Goal: Task Accomplishment & Management: Manage account settings

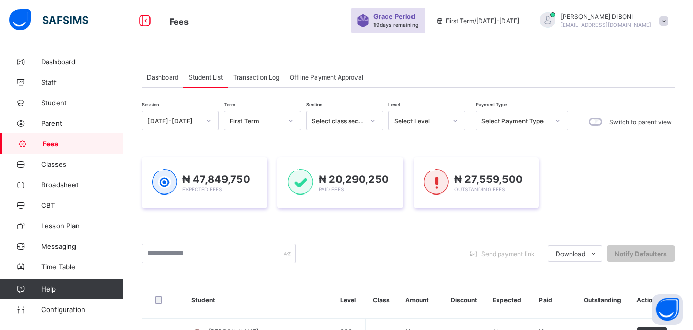
click at [408, 120] on div "Select Level" at bounding box center [420, 121] width 52 height 8
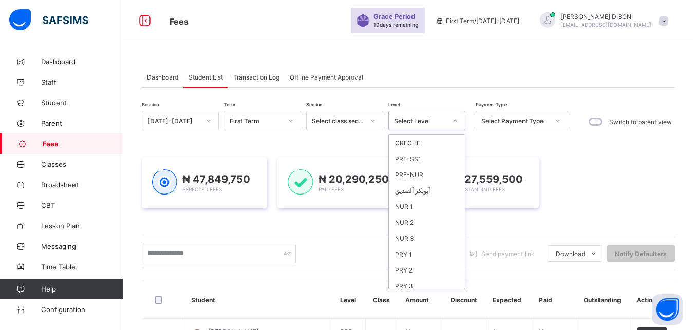
scroll to position [133, 0]
click at [411, 283] on div "SSS 3" at bounding box center [427, 281] width 76 height 16
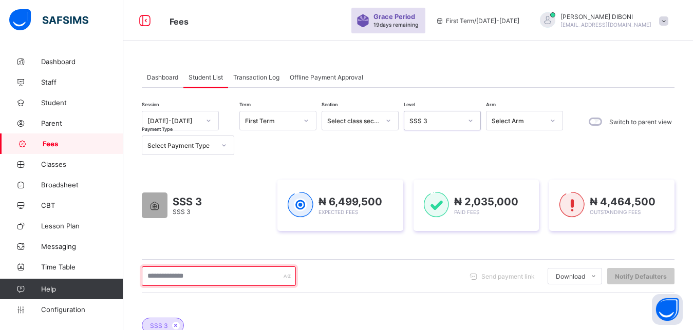
click at [240, 279] on input "text" at bounding box center [219, 277] width 154 height 20
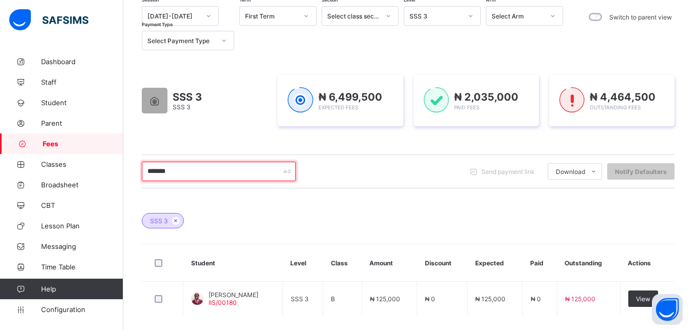
scroll to position [131, 0]
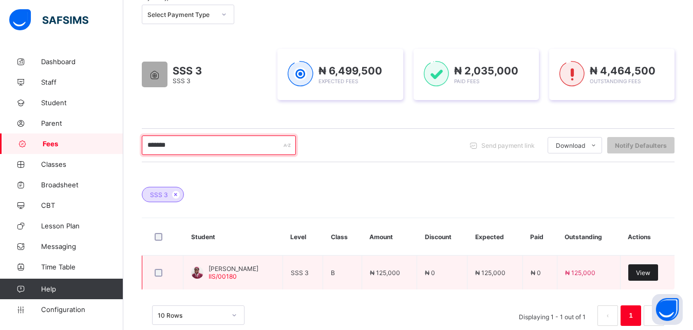
type input "*******"
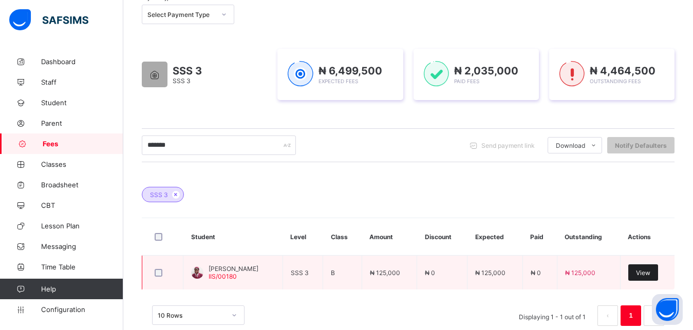
click at [649, 272] on span "View" at bounding box center [643, 273] width 14 height 8
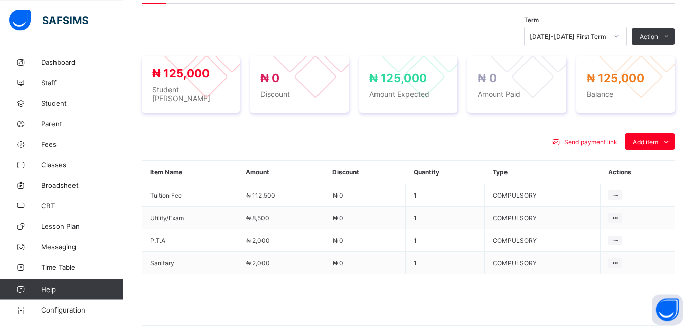
scroll to position [367, 0]
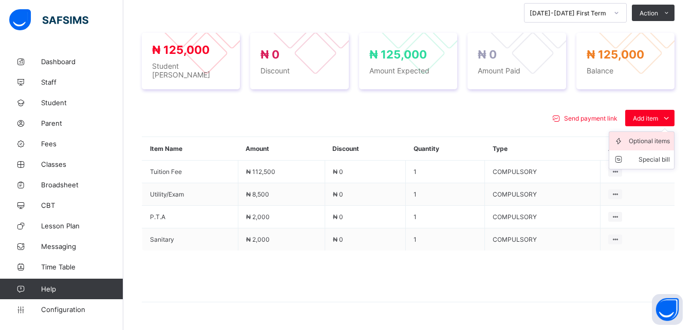
click at [652, 136] on div "Optional items" at bounding box center [649, 141] width 41 height 10
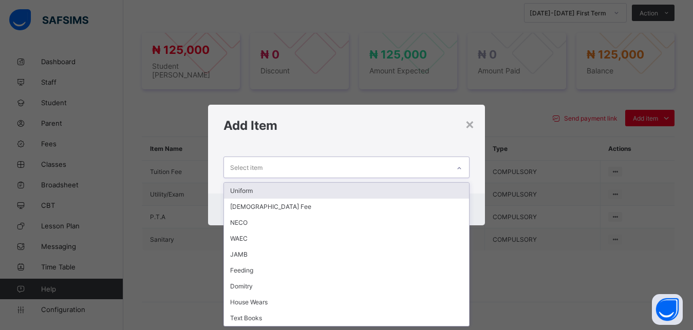
click at [443, 167] on div "Select item" at bounding box center [337, 167] width 226 height 20
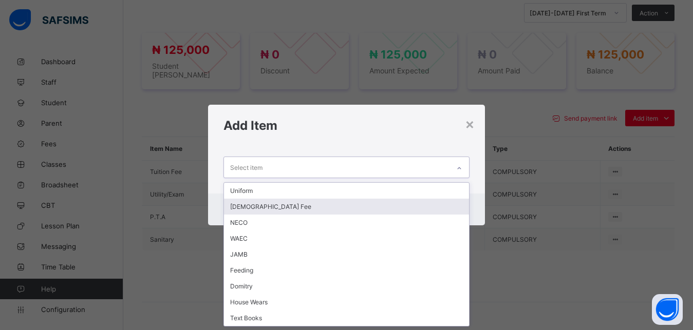
click at [390, 207] on div "[DEMOGRAPHIC_DATA] Fee" at bounding box center [347, 207] width 246 height 16
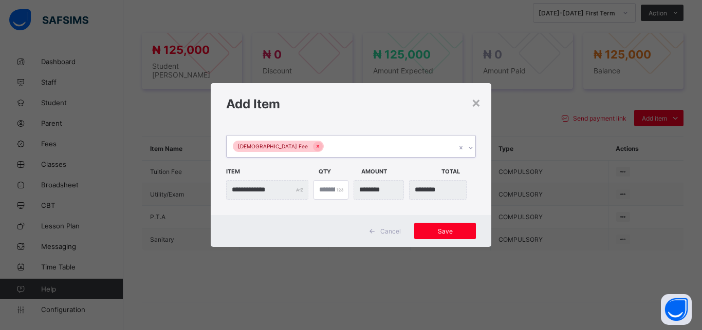
click at [392, 139] on div "[DEMOGRAPHIC_DATA] Fee" at bounding box center [340, 147] width 229 height 22
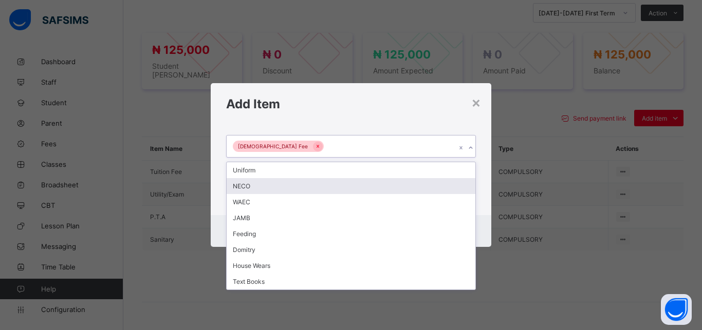
click at [356, 191] on div "NECO" at bounding box center [350, 186] width 249 height 16
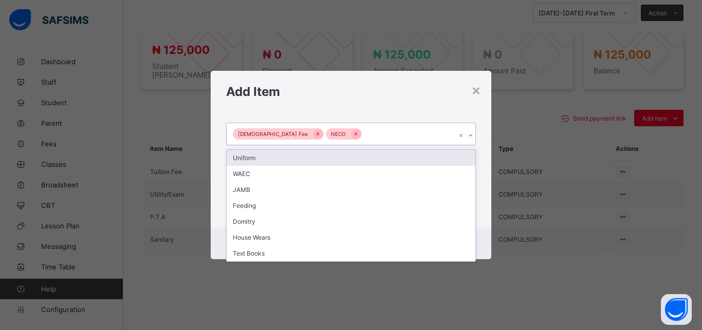
click at [375, 133] on div "[DEMOGRAPHIC_DATA] Fee NECO" at bounding box center [340, 134] width 229 height 22
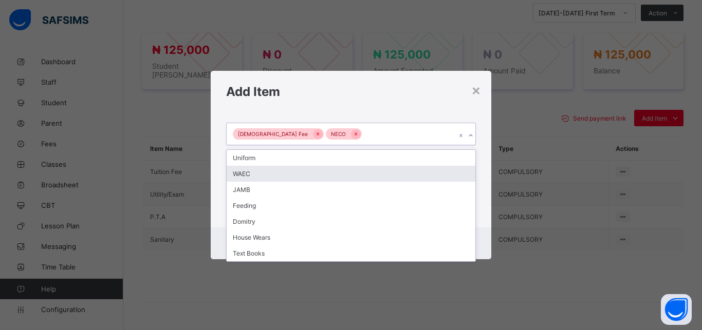
click at [345, 180] on div "WAEC" at bounding box center [350, 174] width 249 height 16
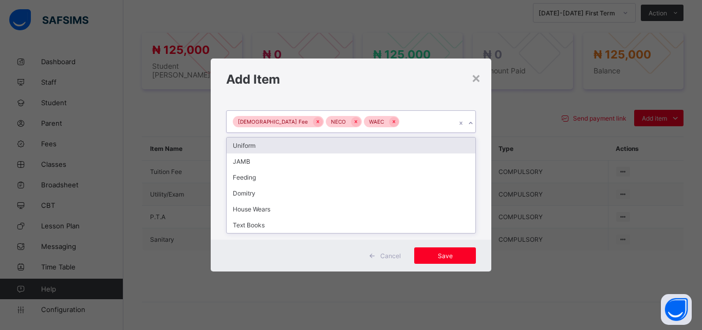
click at [390, 125] on div "[DEMOGRAPHIC_DATA] Fee NECO WAEC" at bounding box center [340, 122] width 229 height 22
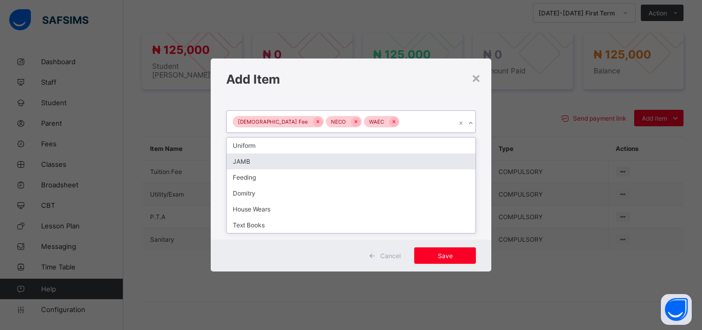
click at [362, 160] on div "JAMB" at bounding box center [350, 162] width 249 height 16
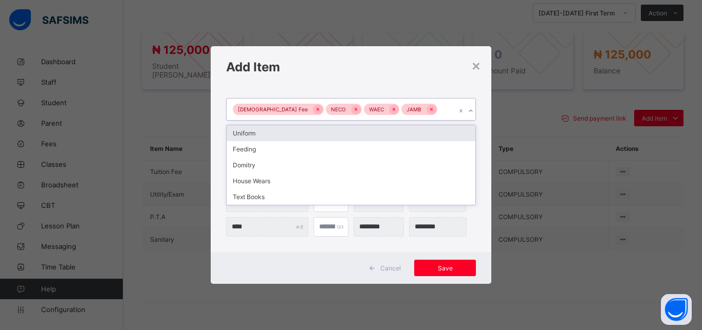
click at [414, 115] on div "[DEMOGRAPHIC_DATA] Fee NECO WAEC JAMB" at bounding box center [340, 110] width 229 height 22
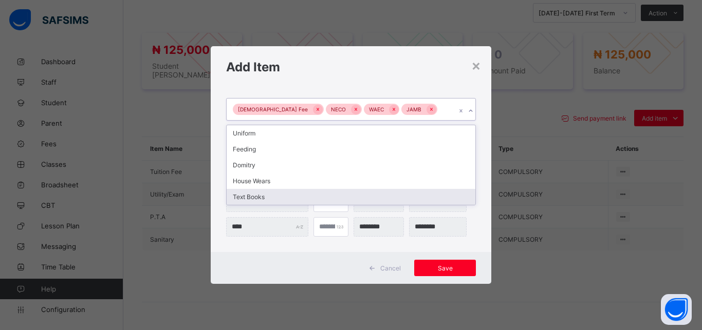
click at [358, 198] on div "Text Books" at bounding box center [350, 197] width 249 height 16
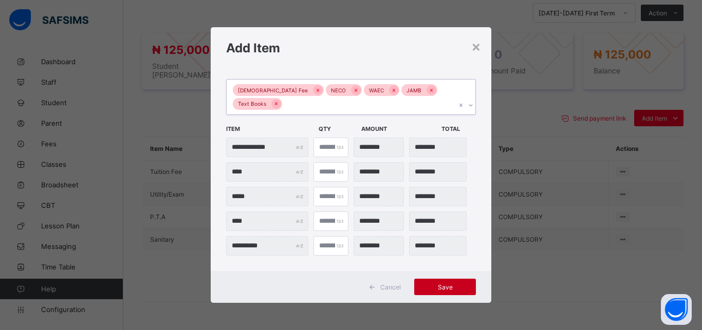
click at [456, 288] on span "Save" at bounding box center [445, 288] width 46 height 8
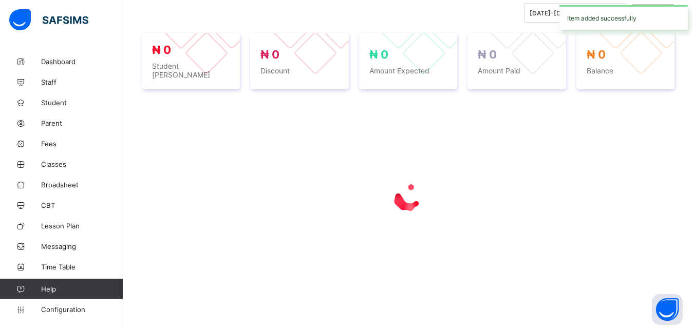
scroll to position [362, 0]
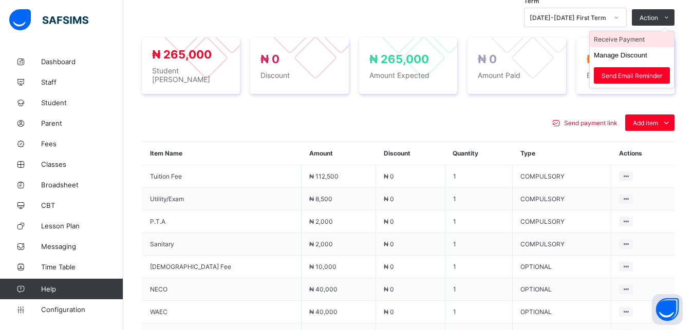
click at [650, 41] on li "Receive Payment" at bounding box center [632, 39] width 84 height 16
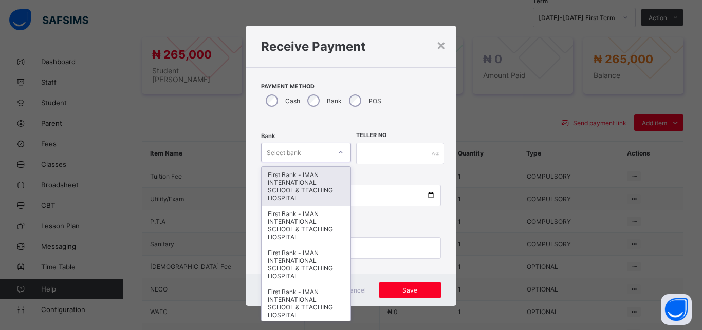
click at [304, 149] on div "Select bank" at bounding box center [295, 152] width 69 height 14
click at [302, 198] on div "First Bank - IMAN INTERNATIONAL SCHOOL & TEACHING HOSPITAL" at bounding box center [305, 186] width 89 height 39
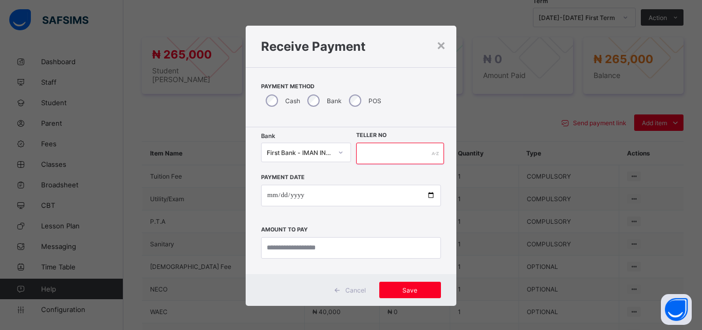
click at [369, 155] on input "text" at bounding box center [400, 154] width 88 height 22
type input "*****"
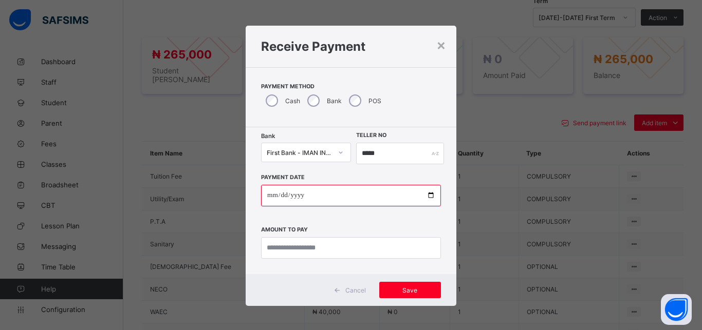
click at [426, 197] on input "date" at bounding box center [351, 196] width 180 height 22
type input "**********"
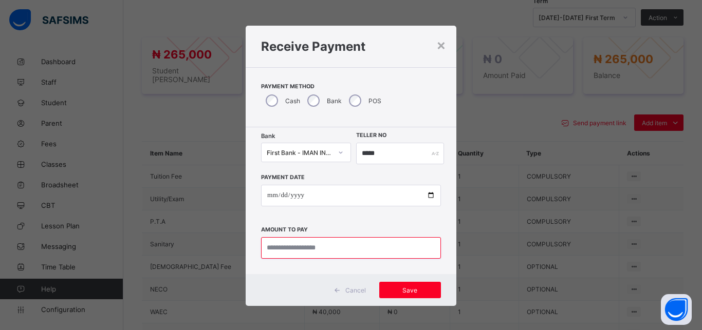
click at [332, 248] on input "currency" at bounding box center [351, 248] width 180 height 22
type input "*********"
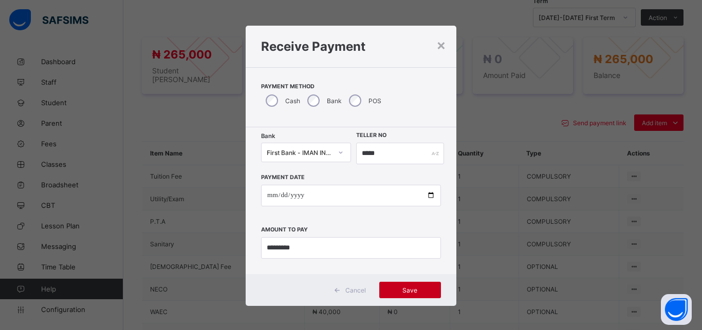
click at [408, 290] on span "Save" at bounding box center [410, 291] width 46 height 8
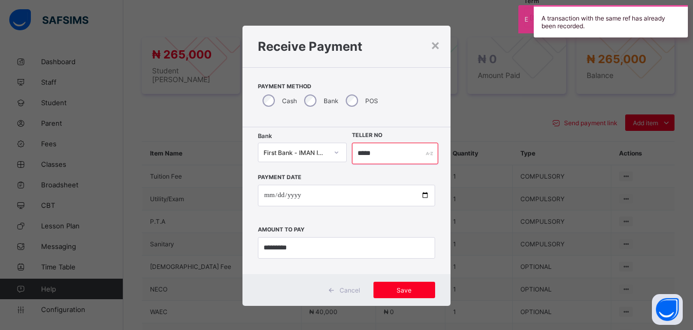
click at [380, 152] on input "*****" at bounding box center [395, 154] width 87 height 22
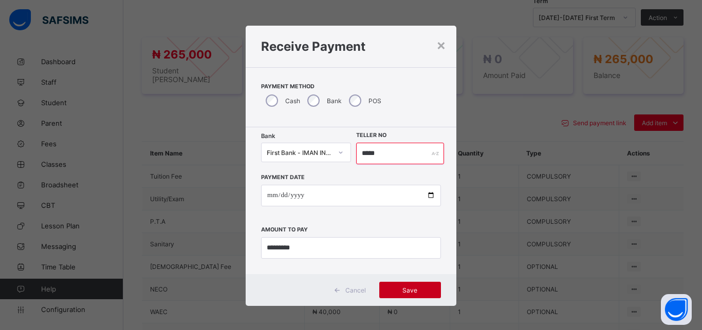
type input "*****"
click at [410, 287] on span "Save" at bounding box center [410, 291] width 46 height 8
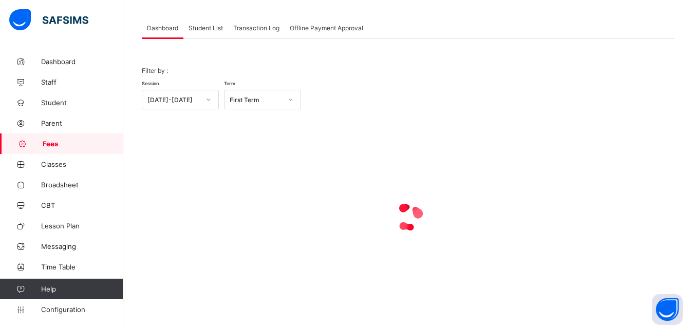
scroll to position [49, 0]
click at [211, 28] on span "Student List" at bounding box center [205, 28] width 34 height 8
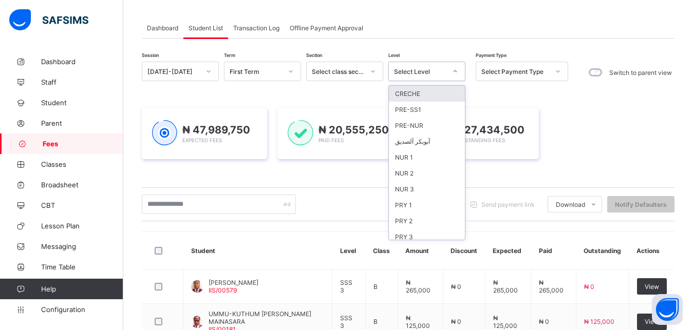
click at [416, 72] on div "Select Level" at bounding box center [420, 72] width 52 height 8
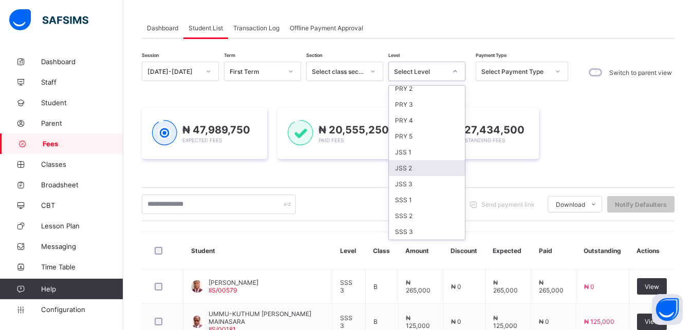
click at [432, 170] on div "JSS 2" at bounding box center [427, 168] width 76 height 16
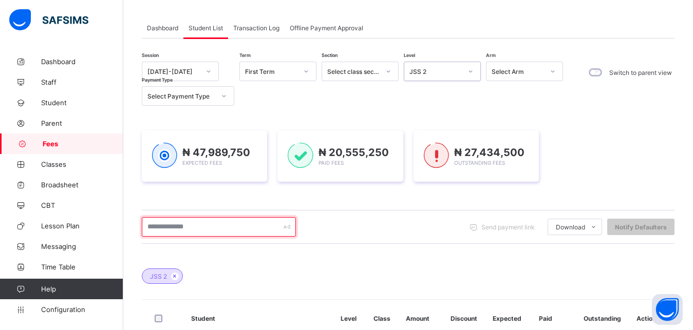
click at [249, 228] on input "text" at bounding box center [219, 227] width 154 height 20
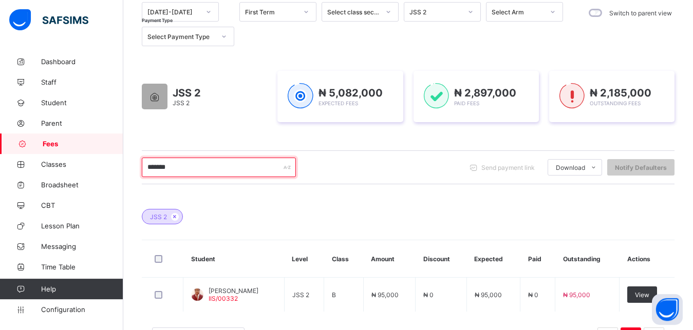
scroll to position [128, 0]
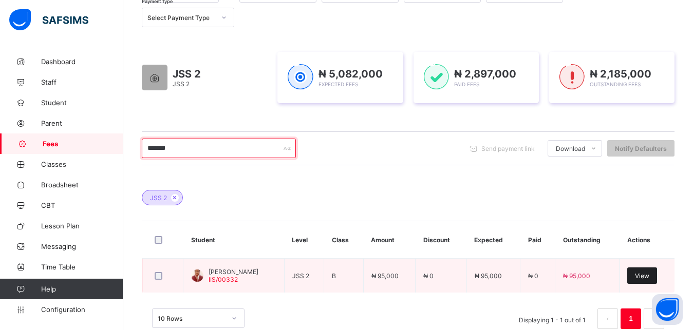
type input "*******"
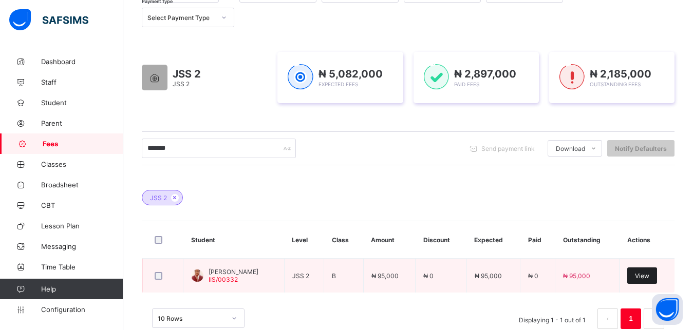
click at [649, 276] on span "View" at bounding box center [642, 276] width 14 height 8
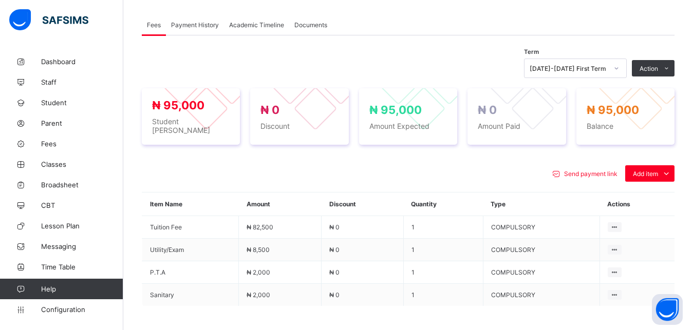
scroll to position [337, 0]
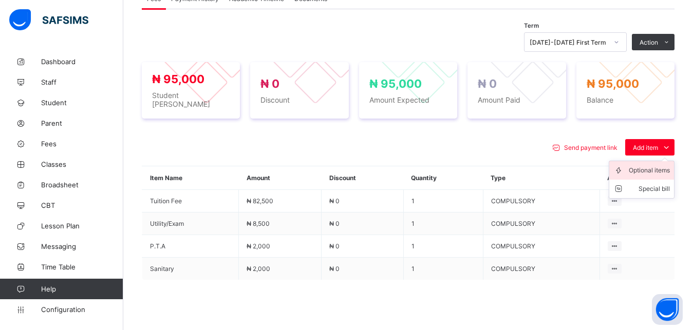
click at [658, 168] on div "Optional items" at bounding box center [649, 170] width 41 height 10
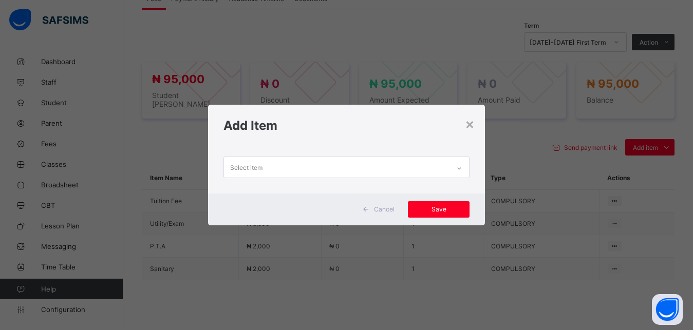
click at [367, 169] on div "Select item" at bounding box center [337, 167] width 226 height 20
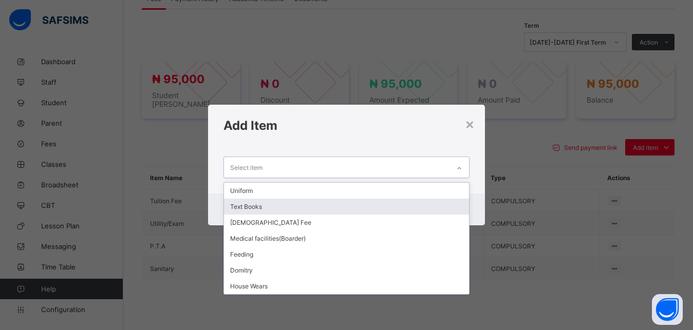
click at [347, 207] on div "Text Books" at bounding box center [347, 207] width 246 height 16
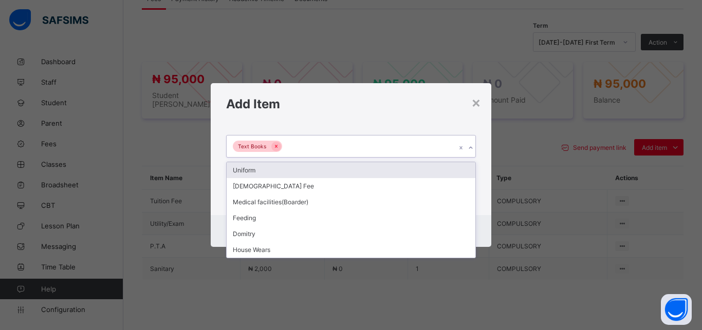
click at [356, 143] on div "Text Books" at bounding box center [340, 147] width 229 height 22
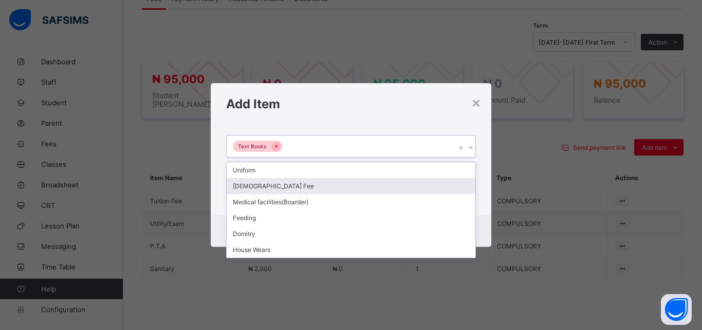
click at [327, 186] on div "[DEMOGRAPHIC_DATA] Fee" at bounding box center [350, 186] width 249 height 16
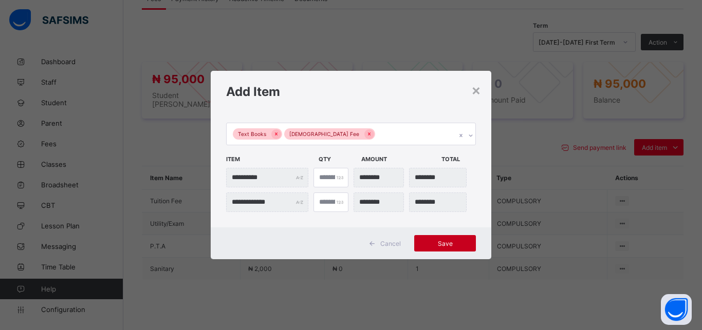
click at [445, 242] on span "Save" at bounding box center [445, 244] width 46 height 8
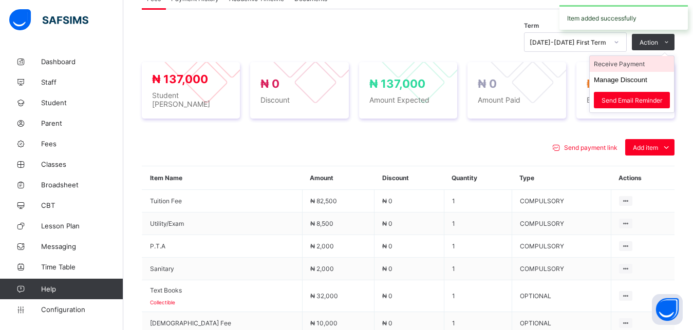
click at [639, 64] on li "Receive Payment" at bounding box center [632, 64] width 84 height 16
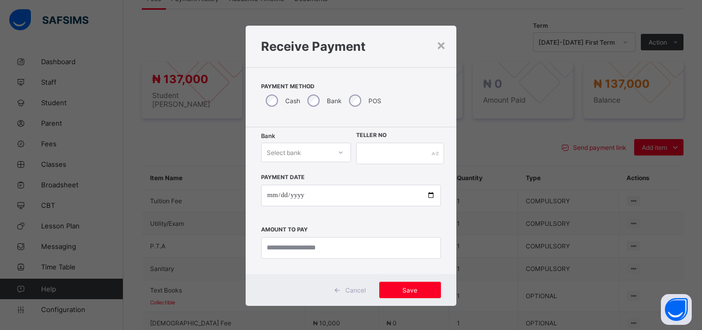
click at [286, 156] on div "Select bank" at bounding box center [284, 153] width 34 height 20
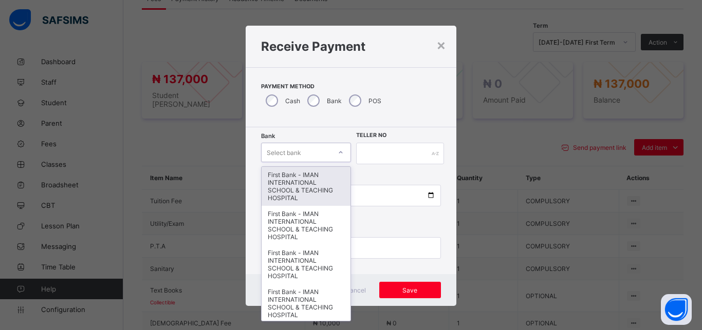
click at [280, 187] on div "First Bank - IMAN INTERNATIONAL SCHOOL & TEACHING HOSPITAL" at bounding box center [305, 186] width 89 height 39
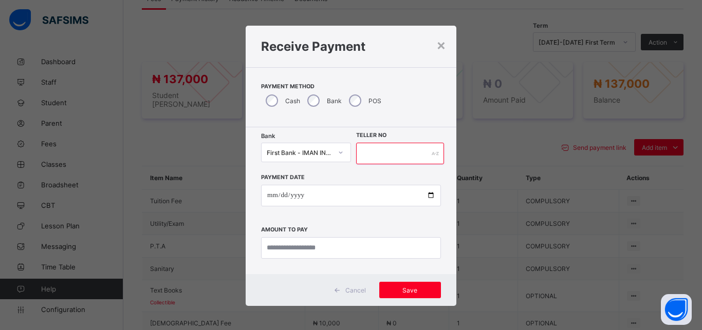
click at [378, 151] on input "text" at bounding box center [400, 154] width 88 height 22
type input "*****"
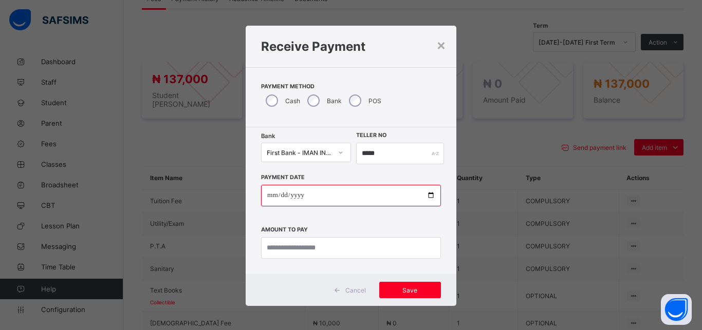
click at [425, 196] on input "date" at bounding box center [351, 196] width 180 height 22
type input "**********"
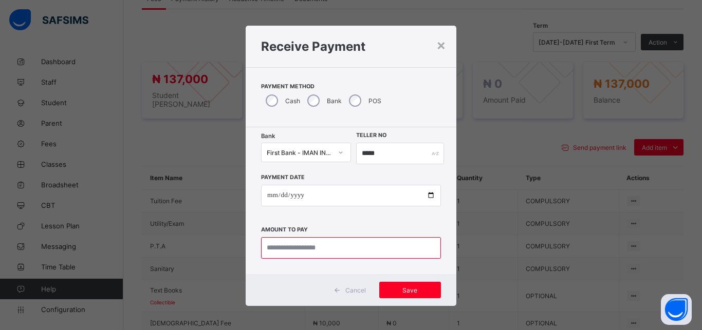
click at [329, 246] on input "currency" at bounding box center [351, 248] width 180 height 22
type input "*********"
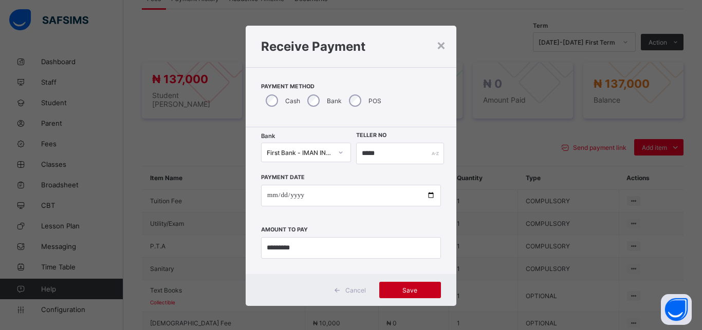
click at [417, 290] on span "Save" at bounding box center [410, 291] width 46 height 8
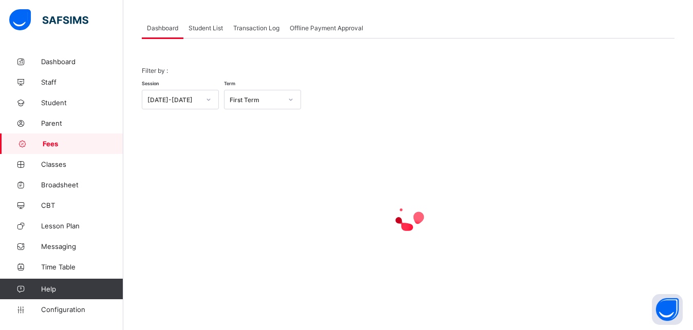
scroll to position [49, 0]
click at [202, 28] on span "Student List" at bounding box center [205, 28] width 34 height 8
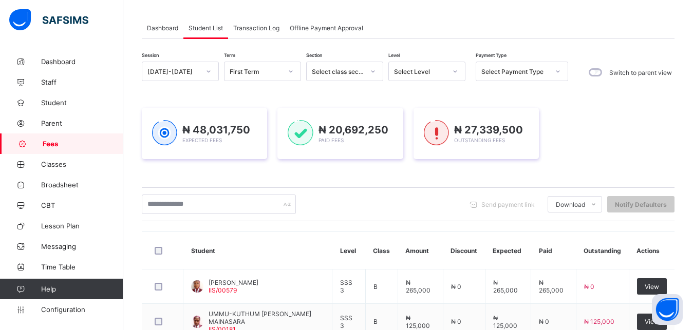
click at [413, 72] on div "Select Level" at bounding box center [420, 72] width 52 height 8
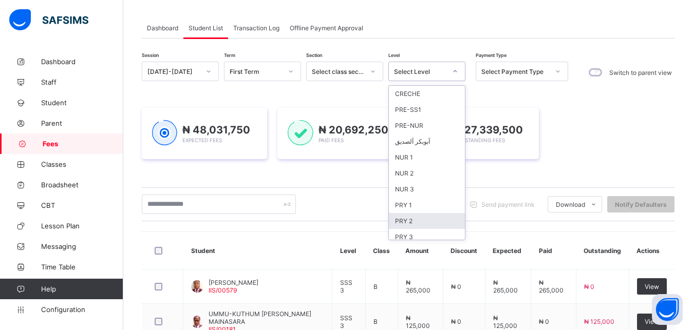
click at [422, 219] on div "PRY 2" at bounding box center [427, 221] width 76 height 16
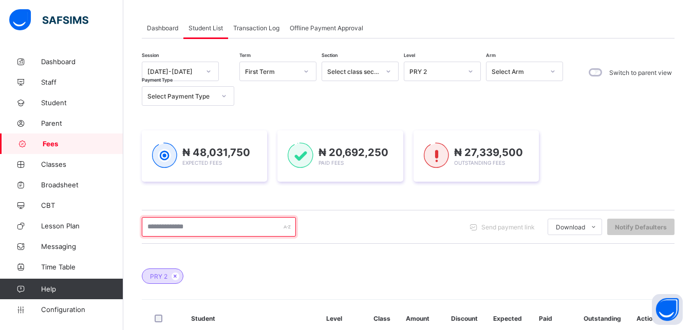
click at [227, 229] on input "text" at bounding box center [219, 227] width 154 height 20
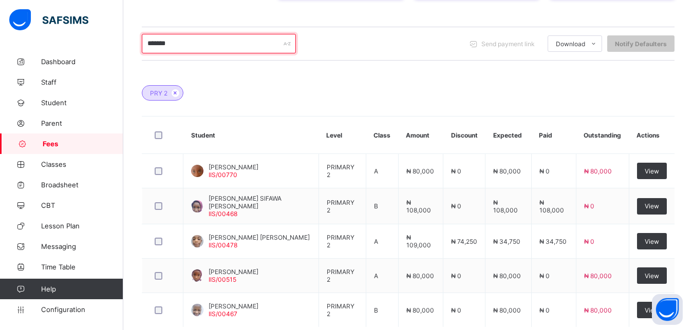
scroll to position [259, 0]
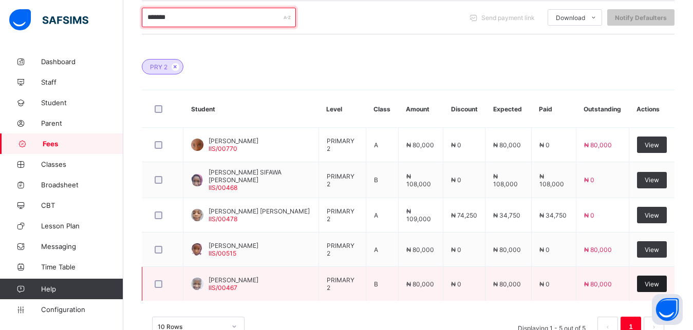
type input "*******"
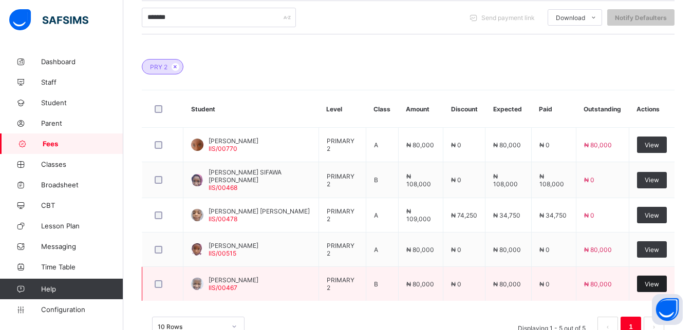
click at [659, 281] on span "View" at bounding box center [652, 284] width 14 height 8
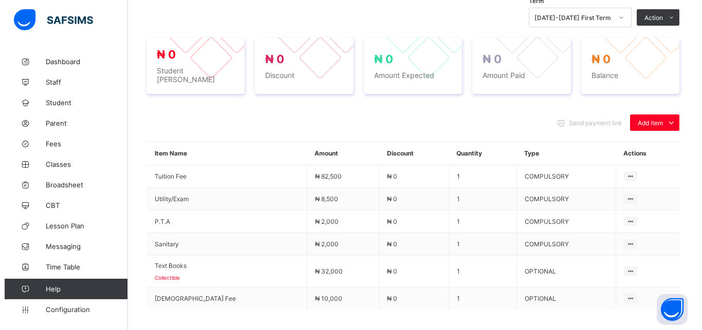
scroll to position [362, 0]
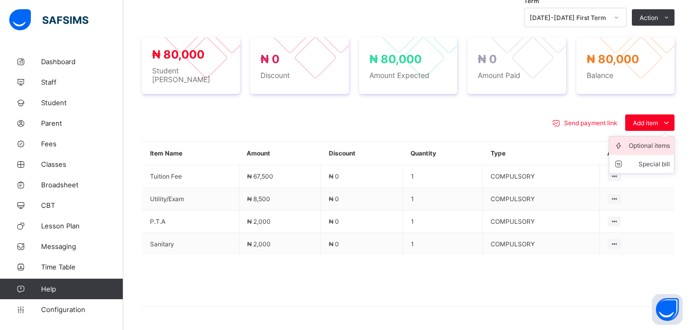
click at [648, 141] on div "Optional items" at bounding box center [649, 146] width 41 height 10
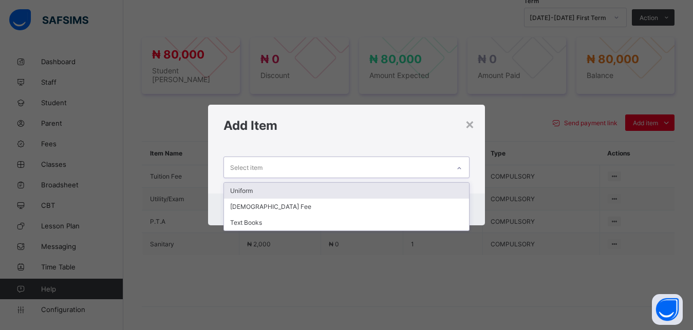
click at [433, 166] on div "Select item" at bounding box center [337, 167] width 226 height 20
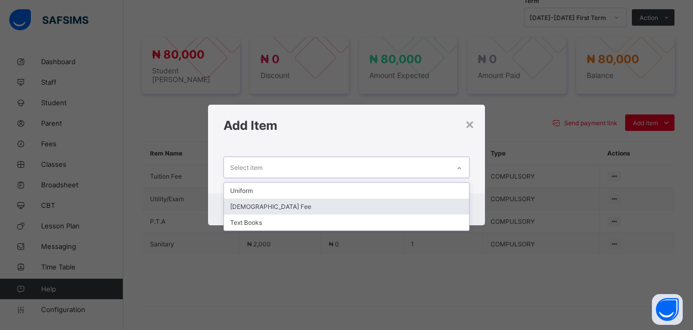
click at [399, 205] on div "[DEMOGRAPHIC_DATA] Fee" at bounding box center [347, 207] width 246 height 16
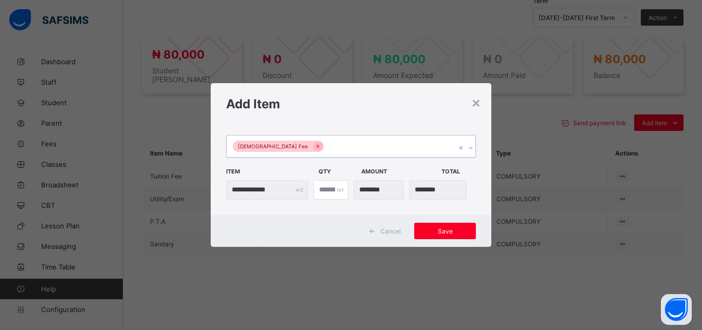
click at [390, 151] on div "[DEMOGRAPHIC_DATA] Fee" at bounding box center [340, 147] width 229 height 22
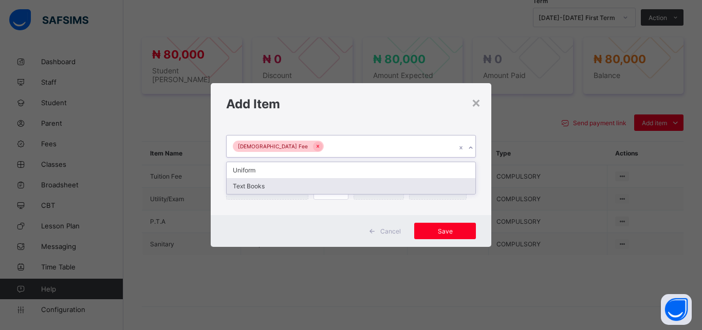
click at [368, 193] on div "Text Books" at bounding box center [350, 186] width 249 height 16
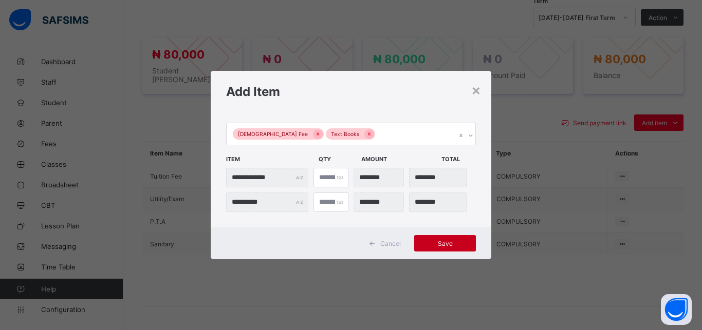
click at [439, 244] on span "Save" at bounding box center [445, 244] width 46 height 8
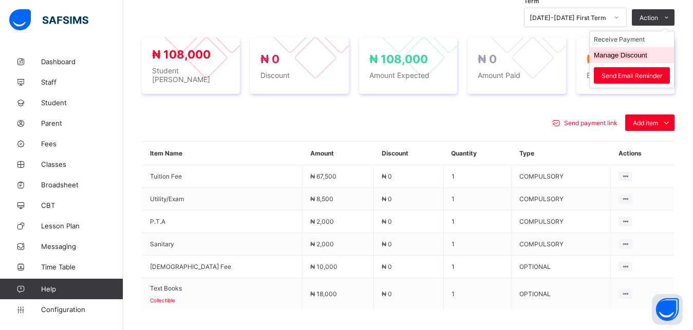
click at [643, 55] on button "Manage Discount" at bounding box center [620, 55] width 53 height 8
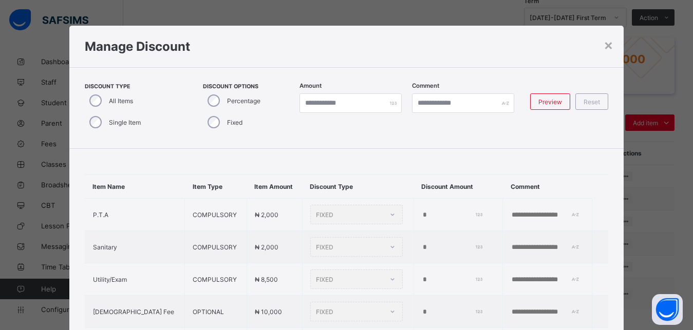
type input "*"
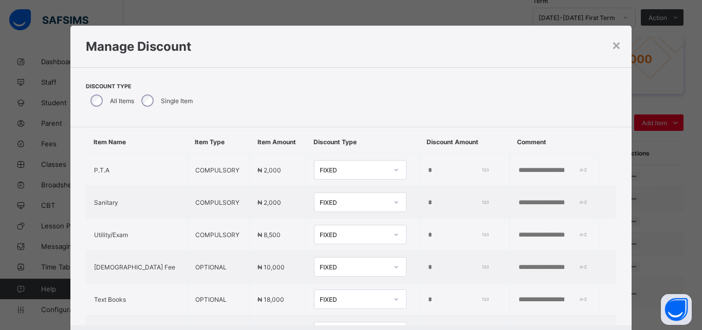
scroll to position [69, 0]
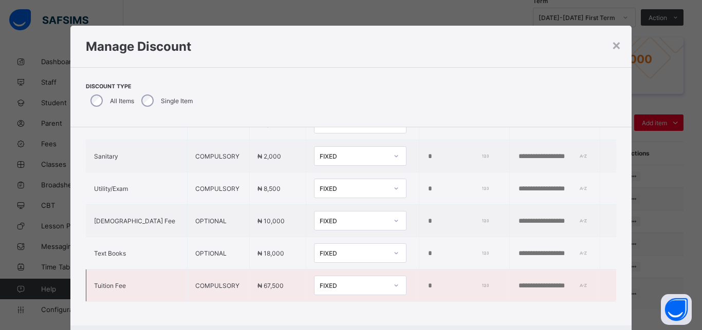
click at [332, 282] on div "FIXED" at bounding box center [353, 286] width 68 height 8
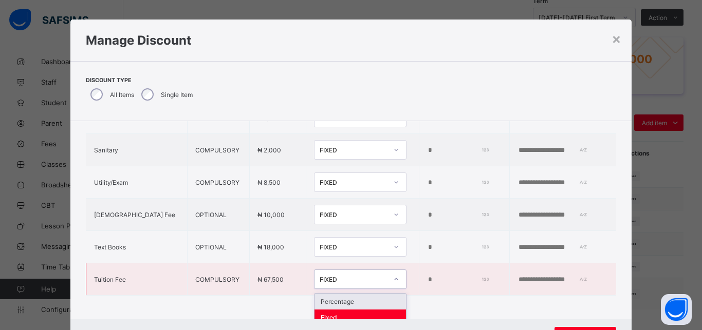
click at [332, 297] on div "Percentage" at bounding box center [359, 302] width 91 height 16
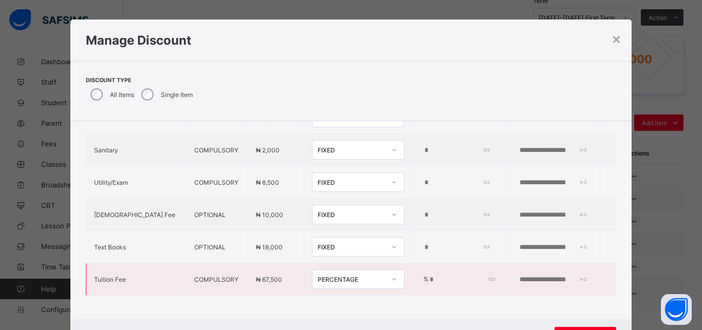
click at [428, 281] on input "*" at bounding box center [460, 280] width 64 height 8
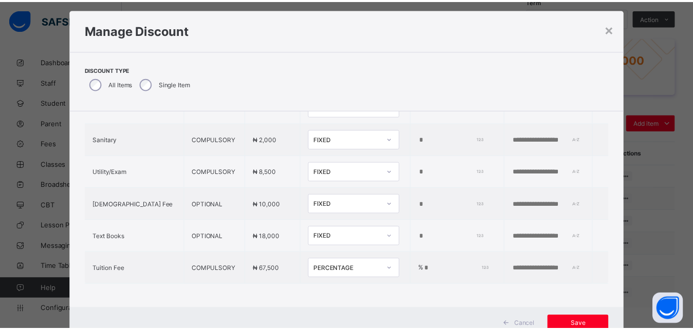
scroll to position [29, 0]
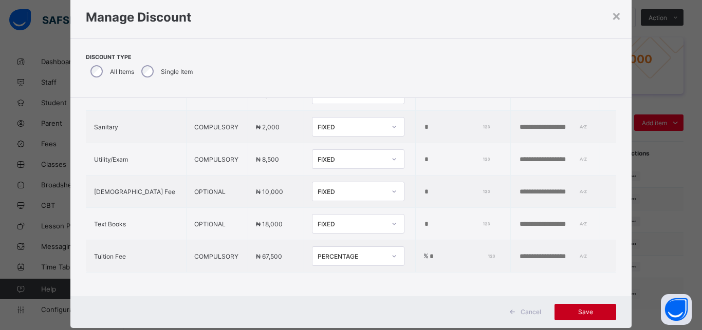
type input "**"
click at [588, 310] on span "Save" at bounding box center [585, 312] width 46 height 8
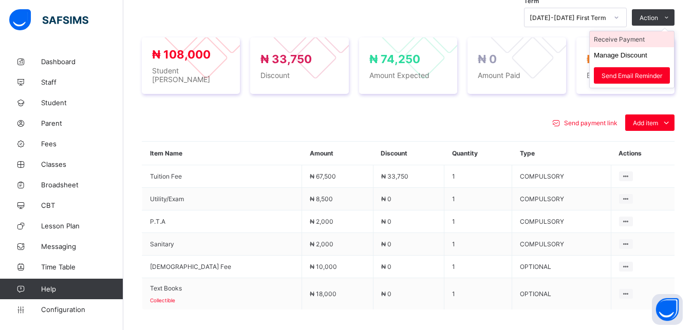
click at [641, 37] on li "Receive Payment" at bounding box center [632, 39] width 84 height 16
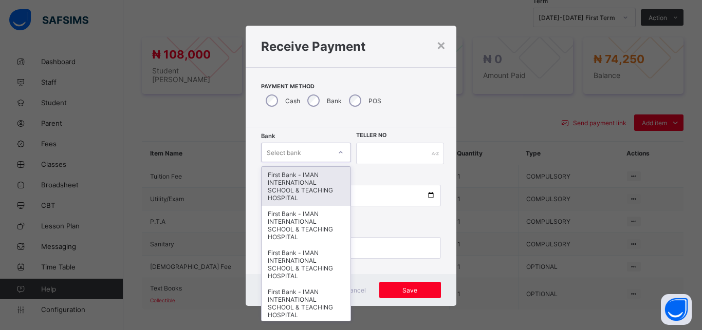
click at [299, 150] on div "Select bank" at bounding box center [295, 152] width 69 height 14
click at [295, 178] on div "First Bank - IMAN INTERNATIONAL SCHOOL & TEACHING HOSPITAL" at bounding box center [305, 186] width 89 height 39
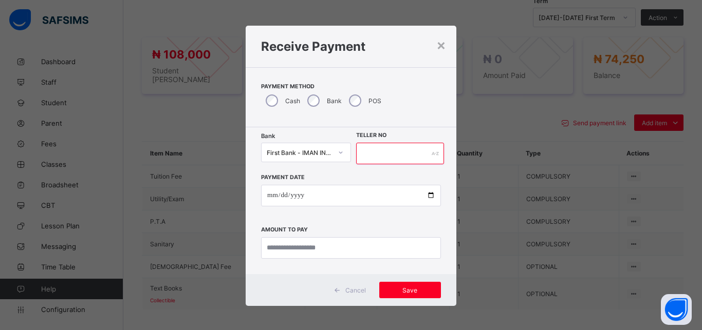
click at [368, 155] on input "text" at bounding box center [400, 154] width 88 height 22
type input "*****"
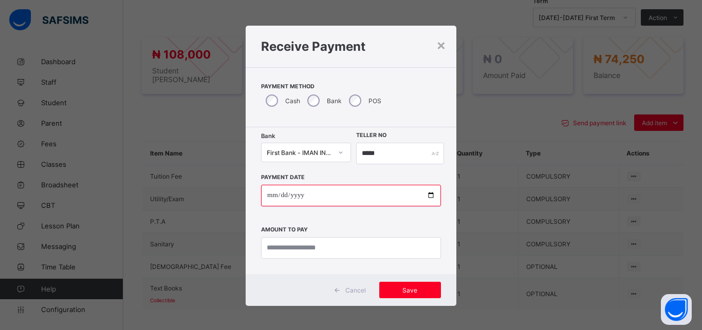
click at [422, 196] on input "date" at bounding box center [351, 196] width 180 height 22
type input "**********"
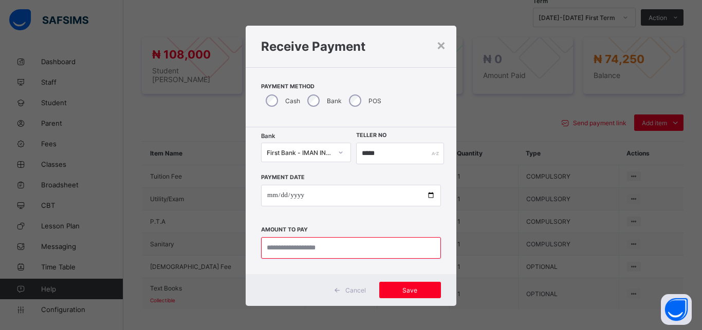
click at [326, 249] on input "currency" at bounding box center [351, 248] width 180 height 22
type input "********"
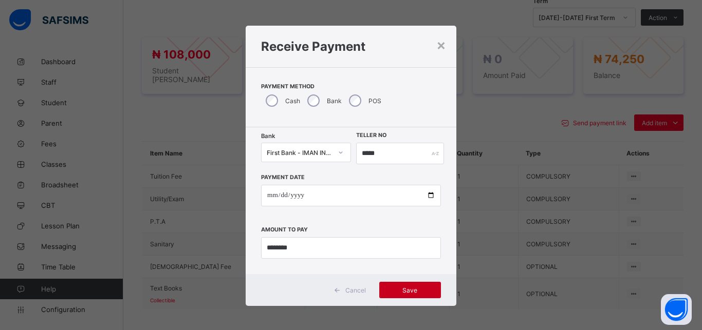
click at [408, 287] on span "Save" at bounding box center [410, 291] width 46 height 8
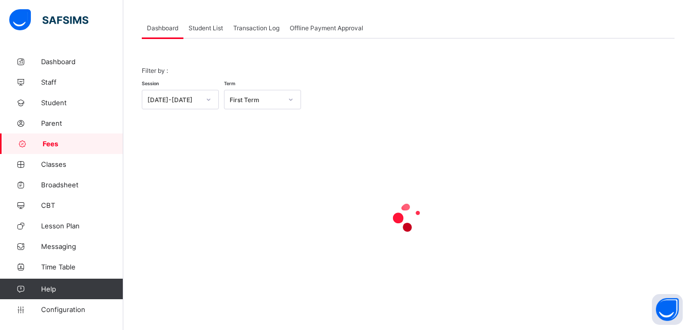
scroll to position [49, 0]
click at [206, 27] on span "Student List" at bounding box center [205, 28] width 34 height 8
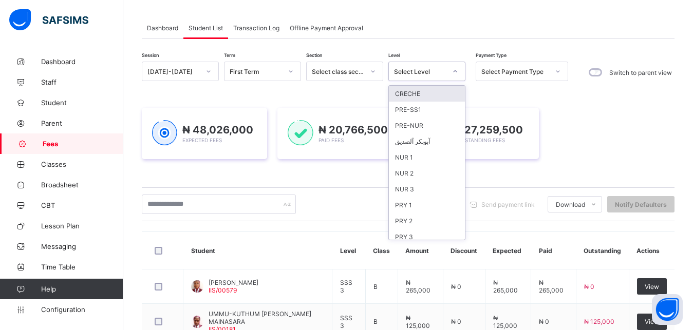
click at [436, 77] on div "Select Level" at bounding box center [417, 71] width 56 height 14
click at [435, 168] on div "NUR 2" at bounding box center [427, 173] width 76 height 16
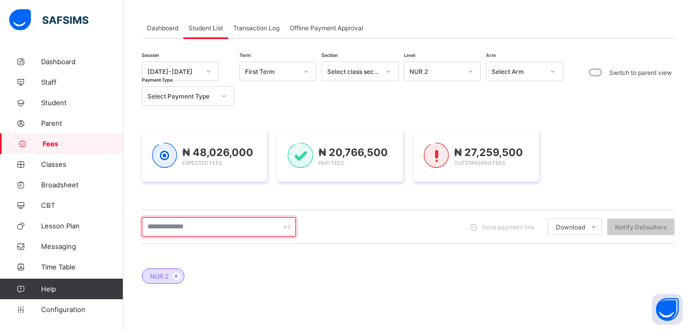
click at [233, 232] on input "text" at bounding box center [219, 227] width 154 height 20
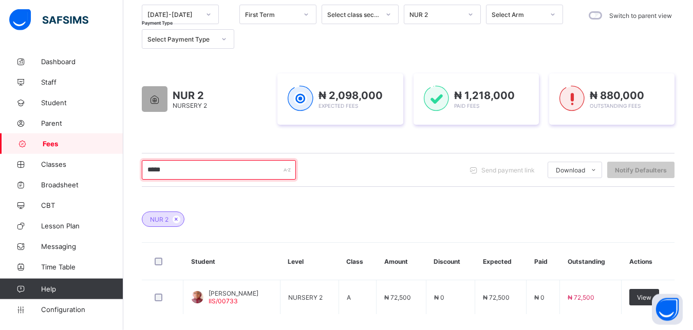
scroll to position [128, 0]
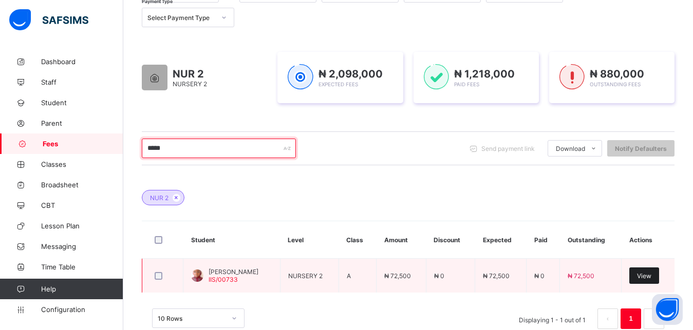
type input "*****"
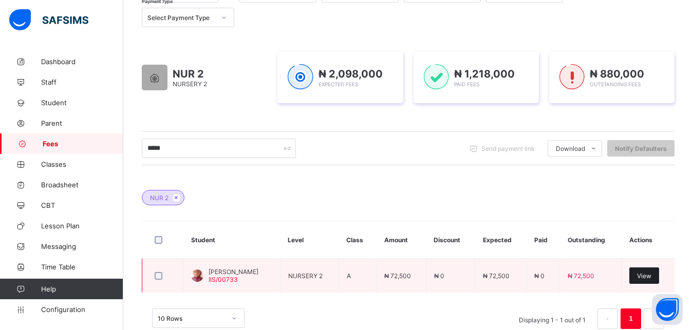
click at [651, 277] on span "View" at bounding box center [644, 276] width 14 height 8
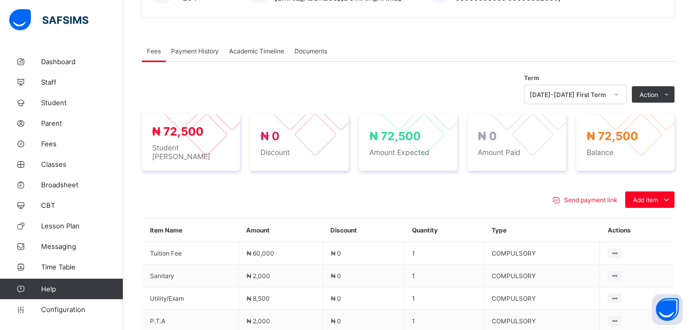
scroll to position [311, 0]
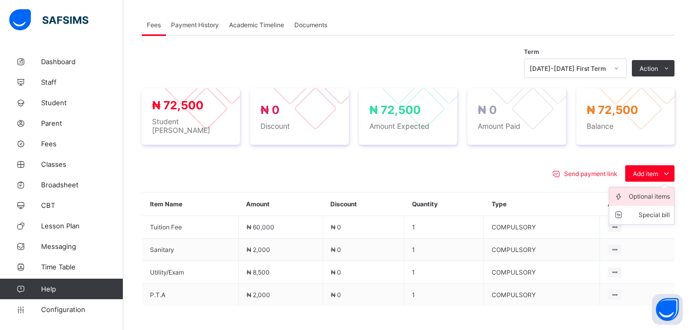
click at [653, 192] on div "Optional items" at bounding box center [649, 197] width 41 height 10
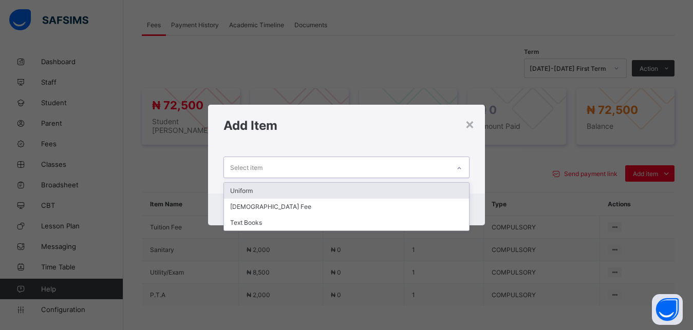
click at [408, 168] on div "Select item" at bounding box center [337, 167] width 226 height 20
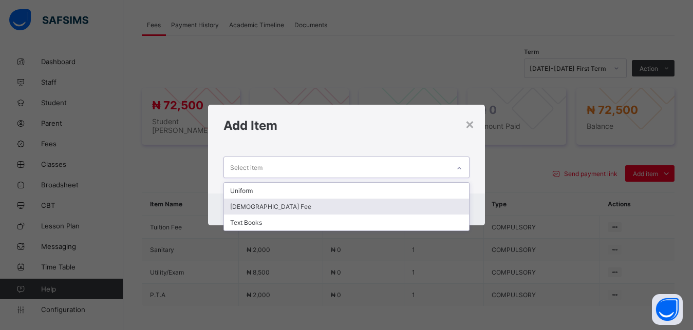
click at [384, 199] on div "[DEMOGRAPHIC_DATA] Fee" at bounding box center [347, 207] width 246 height 16
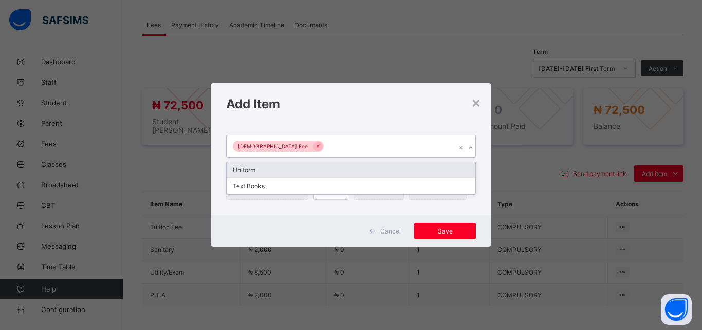
click at [375, 143] on div "[DEMOGRAPHIC_DATA] Fee" at bounding box center [340, 147] width 229 height 22
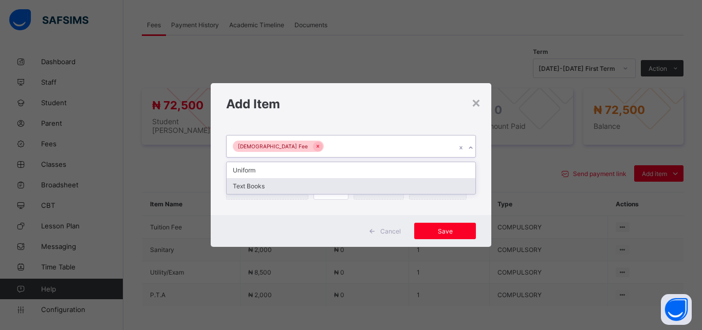
click at [350, 184] on div "Text Books" at bounding box center [350, 186] width 249 height 16
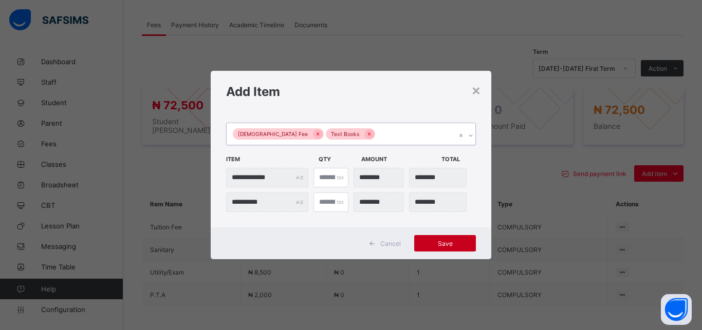
click at [445, 244] on span "Save" at bounding box center [445, 244] width 46 height 8
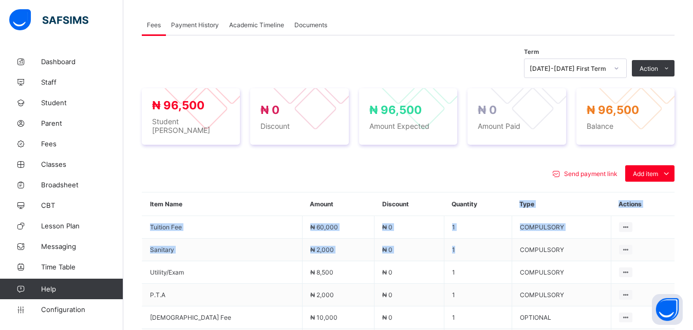
drag, startPoint x: 445, startPoint y: 244, endPoint x: 486, endPoint y: 206, distance: 56.7
click at [486, 206] on table "Item Name Amount Discount Quantity Type Actions Tuition Fee ₦ 60,000 ₦ 0 1 COMP…" at bounding box center [408, 277] width 533 height 168
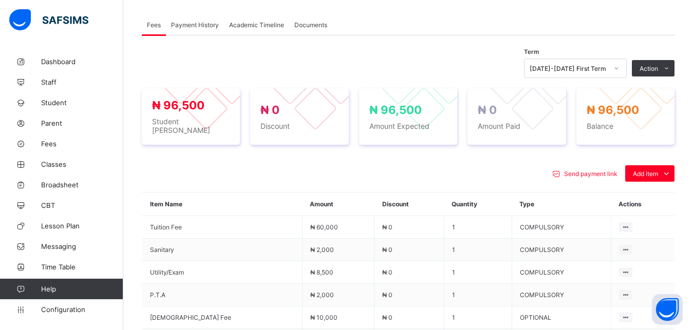
click at [490, 155] on div "Send payment link Add item Optional items Special bill Item Name Amount Discoun…" at bounding box center [408, 294] width 533 height 278
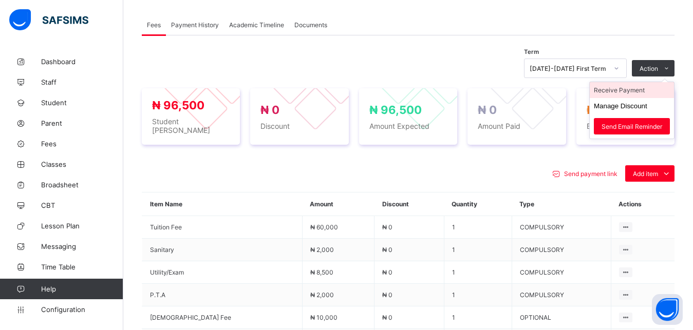
click at [654, 89] on li "Receive Payment" at bounding box center [632, 90] width 84 height 16
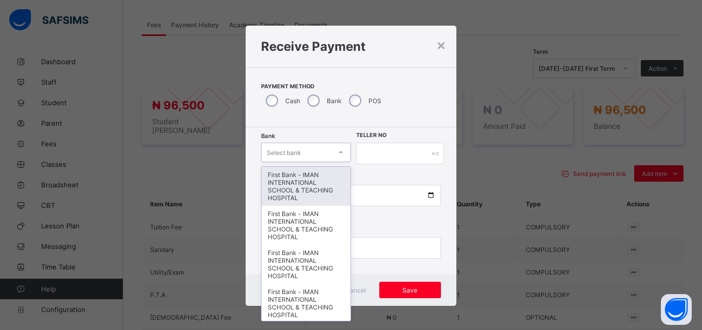
click at [304, 150] on div "Select bank" at bounding box center [295, 152] width 69 height 14
click at [305, 182] on div "First Bank - IMAN INTERNATIONAL SCHOOL & TEACHING HOSPITAL" at bounding box center [305, 186] width 89 height 39
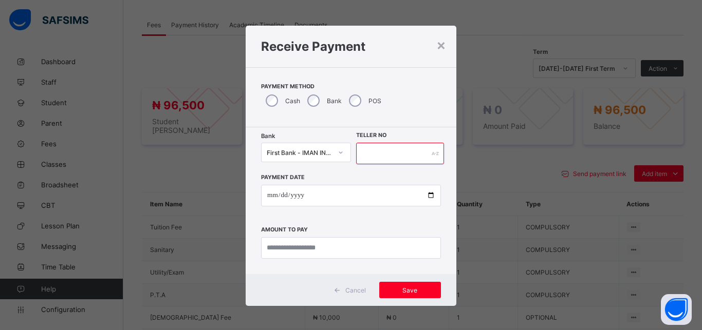
click at [387, 150] on input "text" at bounding box center [400, 154] width 88 height 22
type input "*****"
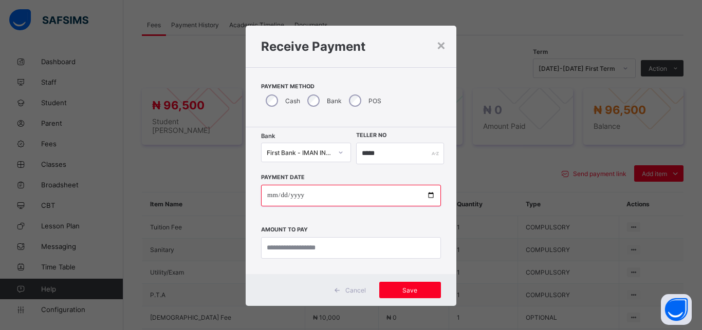
click at [426, 195] on input "date" at bounding box center [351, 196] width 180 height 22
type input "**********"
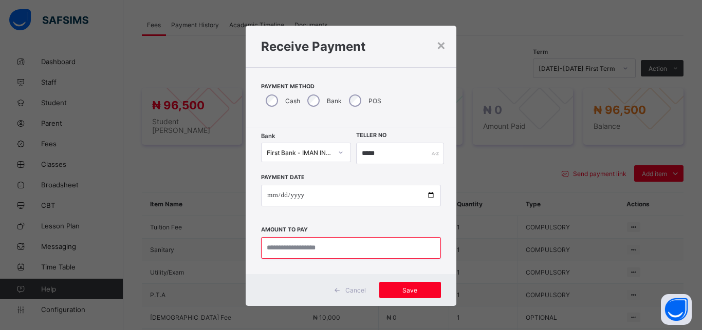
click at [327, 249] on input "currency" at bounding box center [351, 248] width 180 height 22
type input "********"
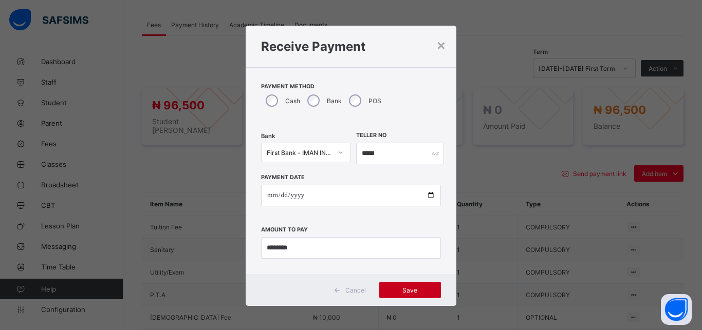
click at [397, 291] on span "Save" at bounding box center [410, 291] width 46 height 8
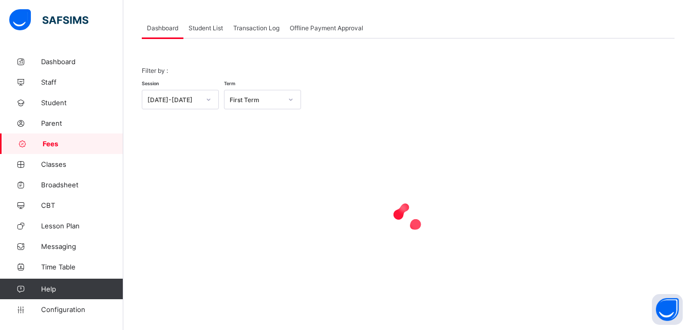
scroll to position [49, 0]
click at [202, 29] on span "Student List" at bounding box center [205, 28] width 34 height 8
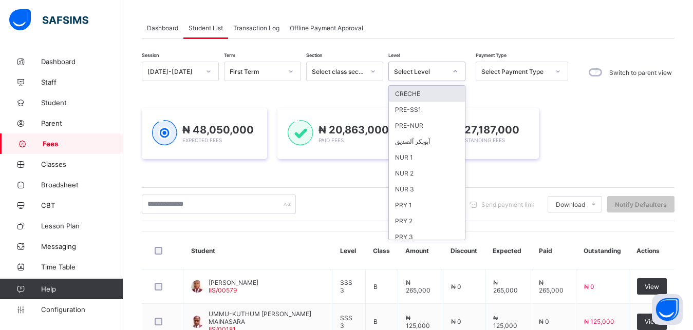
click at [408, 70] on div "Select Level" at bounding box center [420, 72] width 52 height 8
click at [420, 188] on div "NUR 3" at bounding box center [427, 189] width 76 height 16
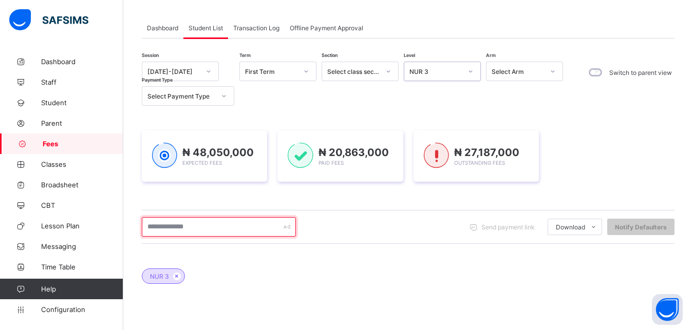
click at [234, 228] on input "text" at bounding box center [219, 227] width 154 height 20
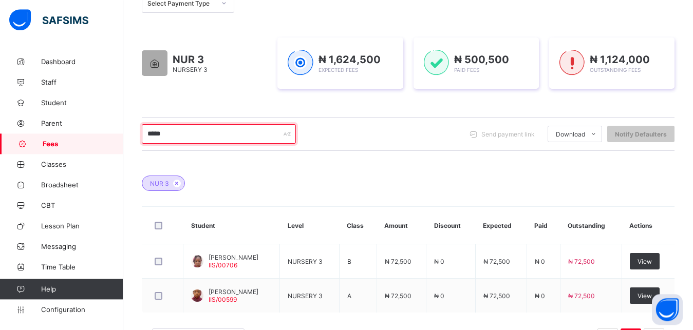
scroll to position [154, 0]
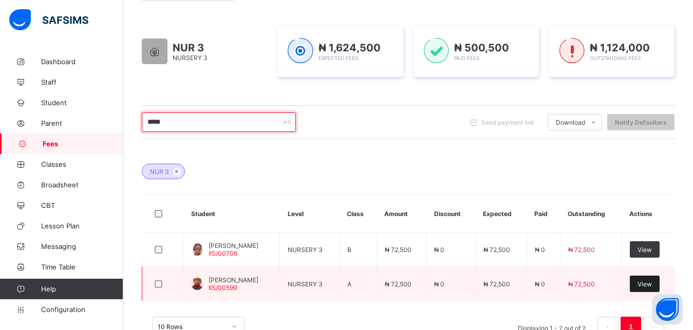
type input "*****"
click at [650, 288] on div "View" at bounding box center [645, 284] width 30 height 16
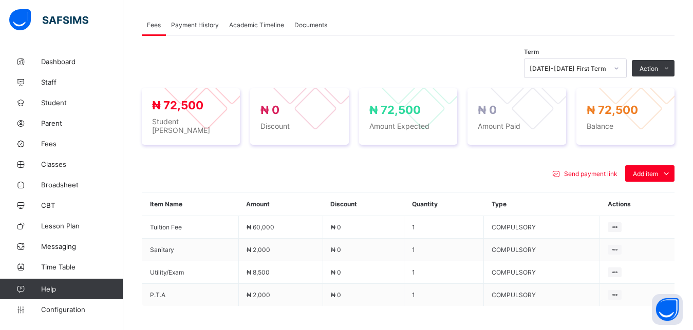
scroll to position [337, 0]
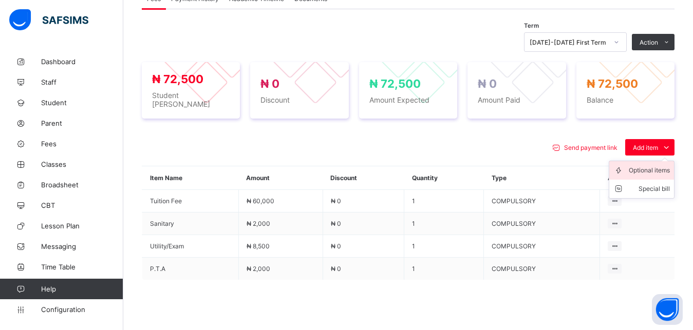
click at [648, 165] on div "Optional items" at bounding box center [649, 170] width 41 height 10
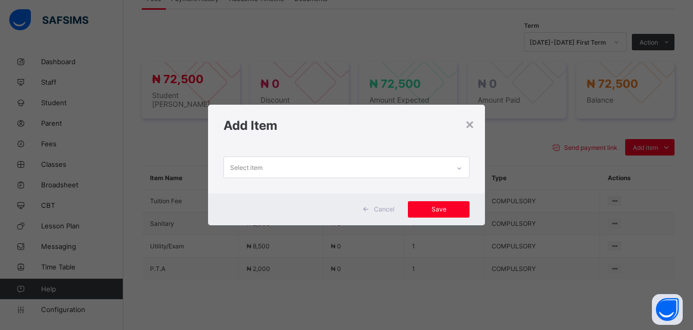
click at [419, 168] on div "Select item" at bounding box center [337, 167] width 226 height 20
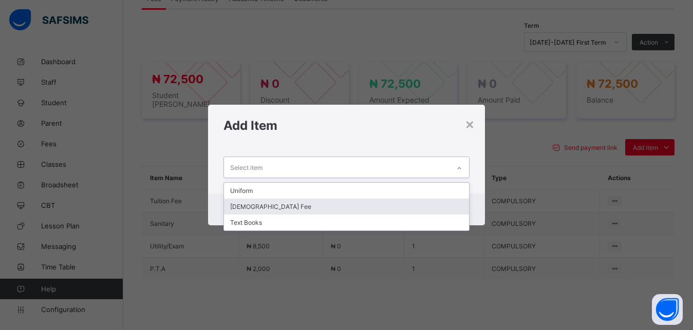
click at [380, 209] on div "[DEMOGRAPHIC_DATA] Fee" at bounding box center [347, 207] width 246 height 16
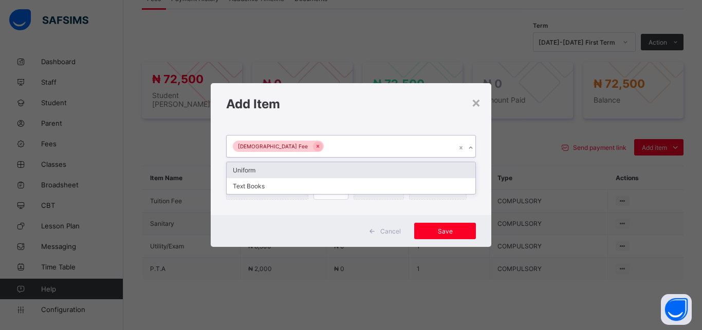
click at [375, 145] on div "[DEMOGRAPHIC_DATA] Fee" at bounding box center [340, 147] width 229 height 22
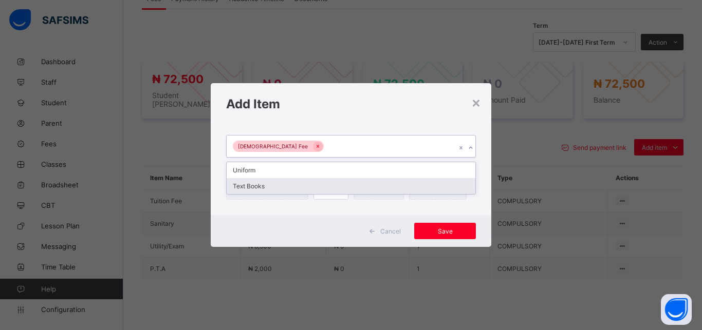
click at [348, 184] on div "Text Books" at bounding box center [350, 186] width 249 height 16
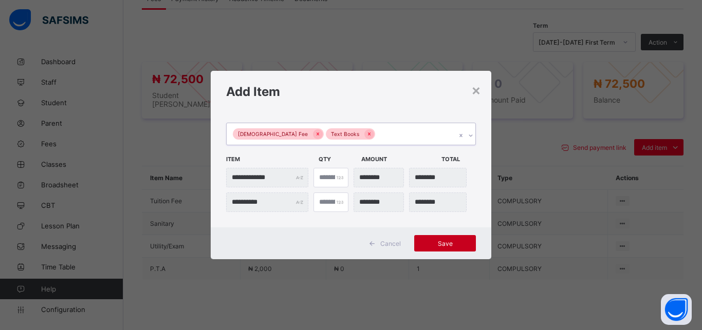
click at [452, 245] on span "Save" at bounding box center [445, 244] width 46 height 8
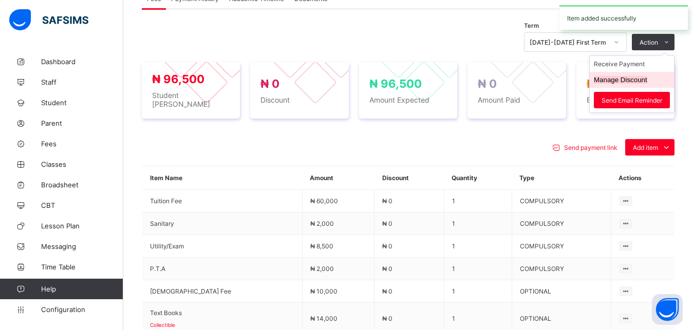
click at [631, 78] on button "Manage Discount" at bounding box center [620, 80] width 53 height 8
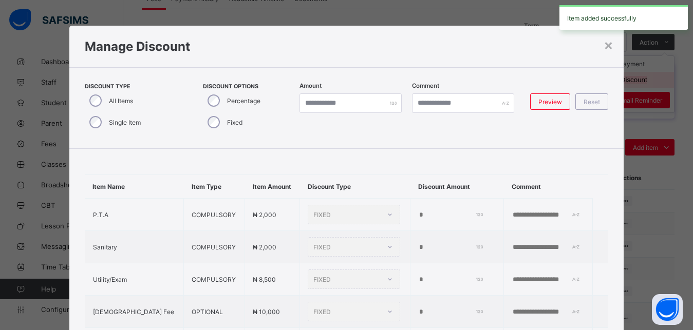
scroll to position [29, 0]
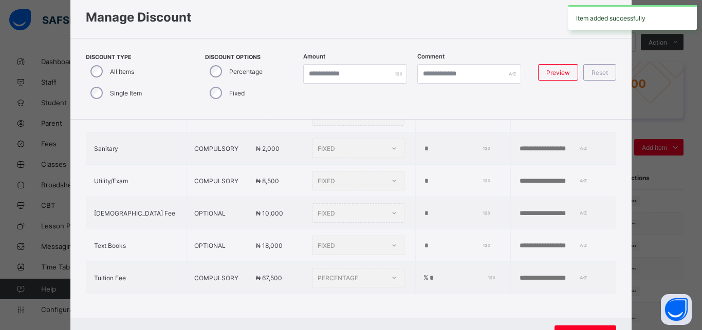
type input "*"
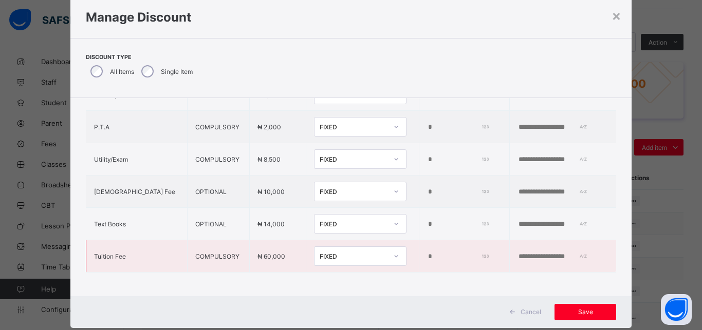
click at [324, 259] on div "FIXED" at bounding box center [353, 257] width 68 height 8
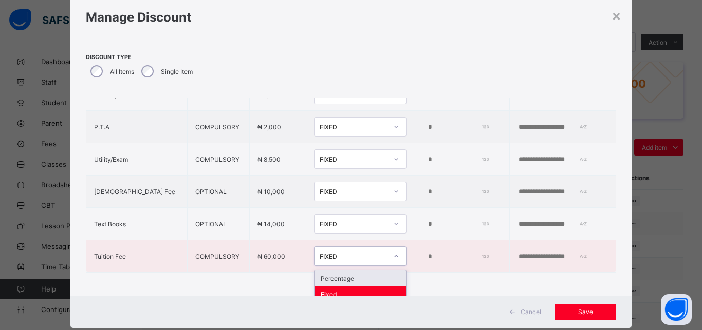
click at [325, 284] on div "Percentage" at bounding box center [359, 279] width 91 height 16
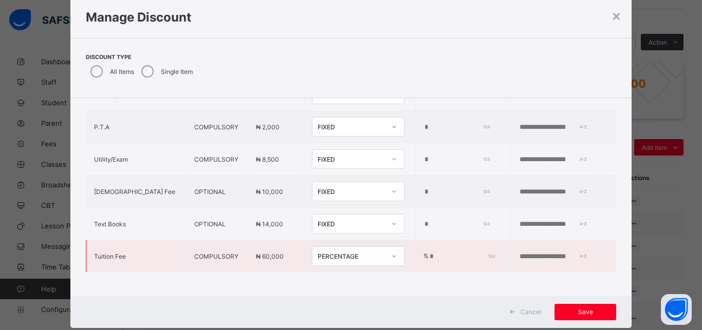
click at [428, 260] on input "*" at bounding box center [460, 257] width 64 height 8
type input "**"
click at [336, 198] on div "FIXED" at bounding box center [348, 191] width 72 height 14
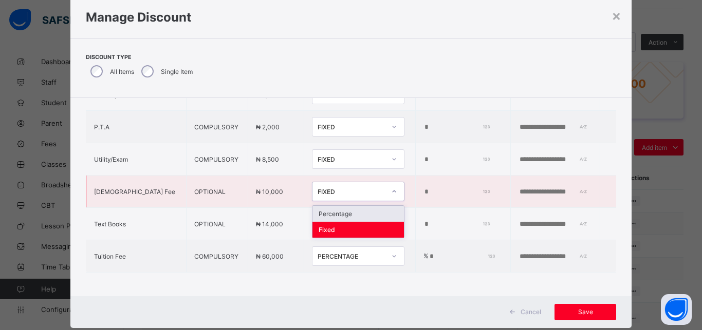
click at [334, 215] on div "Percentage" at bounding box center [357, 214] width 91 height 16
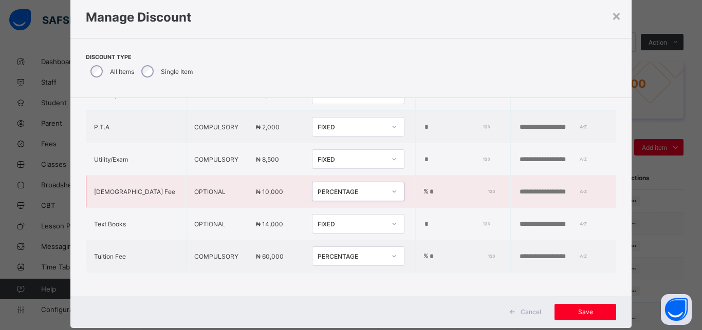
click at [428, 193] on input "*" at bounding box center [460, 192] width 64 height 8
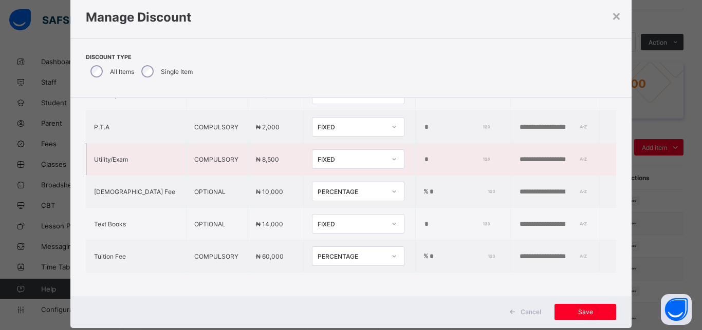
type input "**"
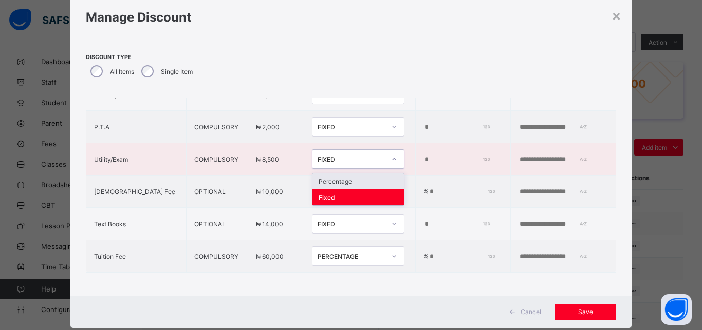
click at [326, 158] on div "FIXED" at bounding box center [351, 160] width 68 height 8
click at [328, 179] on div "Percentage" at bounding box center [357, 182] width 91 height 16
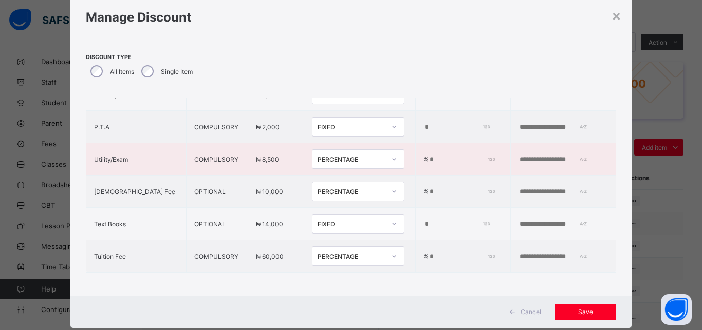
click at [428, 161] on input "*" at bounding box center [460, 160] width 64 height 8
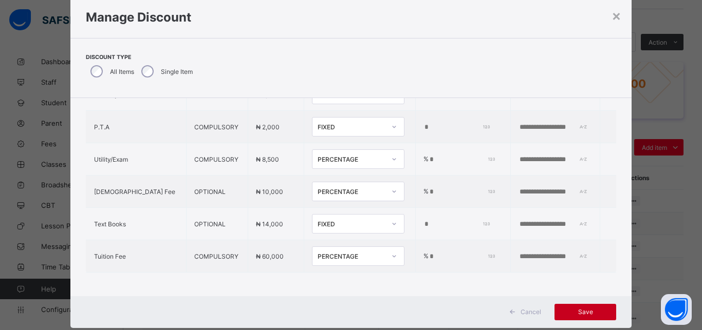
type input "***"
click at [583, 316] on div "Save" at bounding box center [585, 312] width 62 height 16
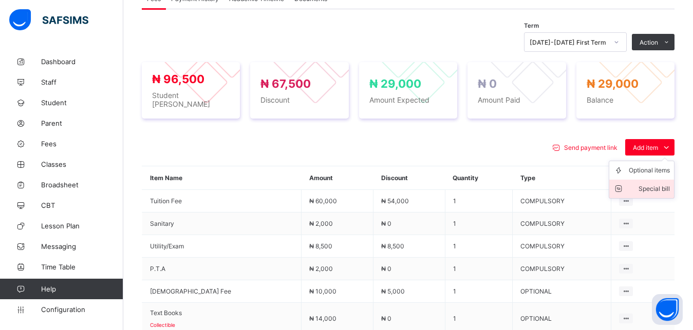
click at [655, 184] on div "Special bill" at bounding box center [649, 189] width 41 height 10
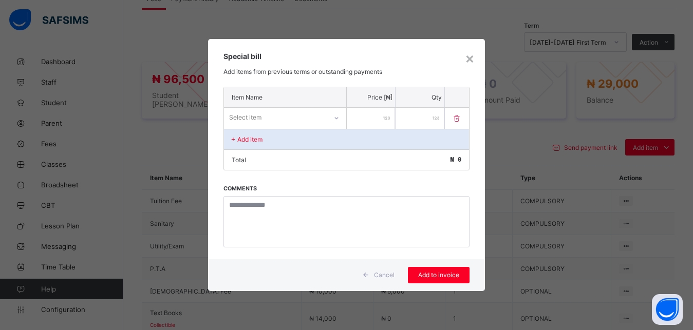
click at [312, 116] on div "Select item" at bounding box center [275, 117] width 103 height 14
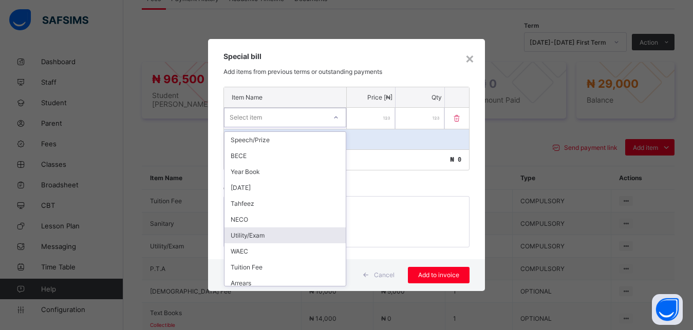
click at [290, 229] on div "Utility/Exam" at bounding box center [284, 236] width 121 height 16
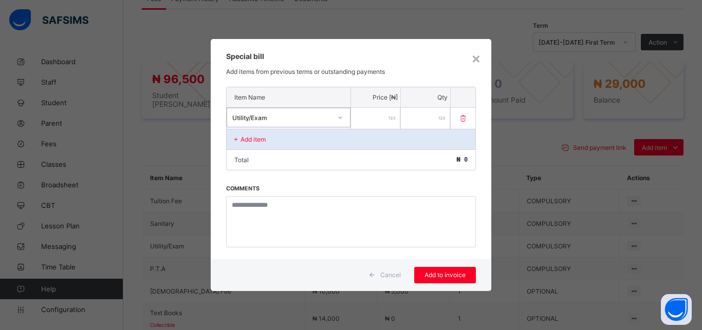
click at [367, 116] on input "number" at bounding box center [375, 118] width 49 height 21
type input "****"
click at [439, 280] on div "Add to invoice" at bounding box center [445, 275] width 62 height 16
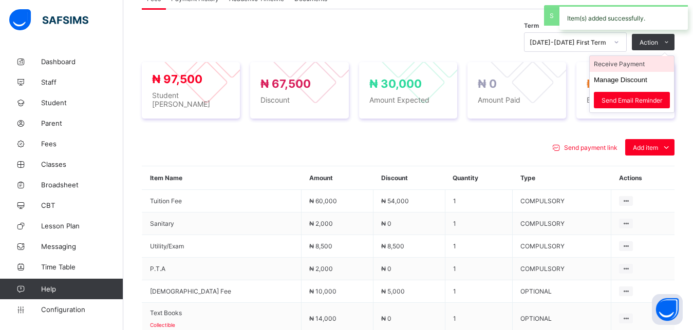
click at [644, 64] on li "Receive Payment" at bounding box center [632, 64] width 84 height 16
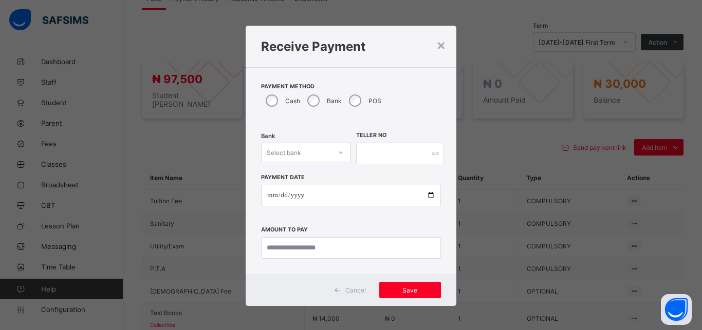
click at [299, 154] on div "Select bank" at bounding box center [295, 152] width 69 height 14
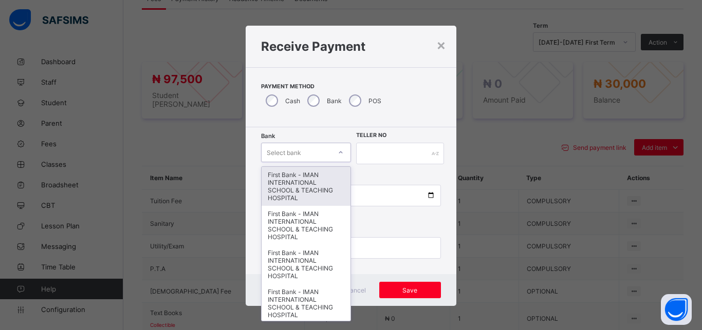
click at [309, 188] on div "First Bank - IMAN INTERNATIONAL SCHOOL & TEACHING HOSPITAL" at bounding box center [305, 186] width 89 height 39
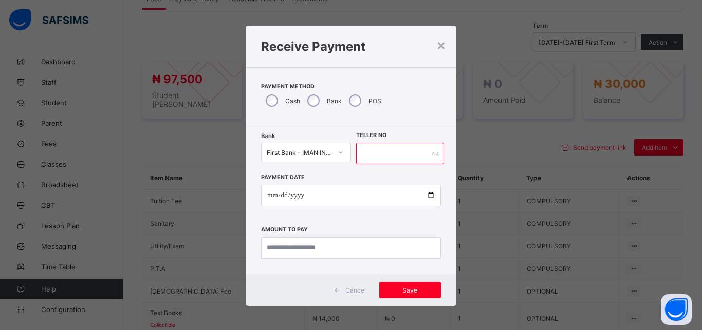
click at [361, 159] on input "text" at bounding box center [400, 154] width 88 height 22
type input "*****"
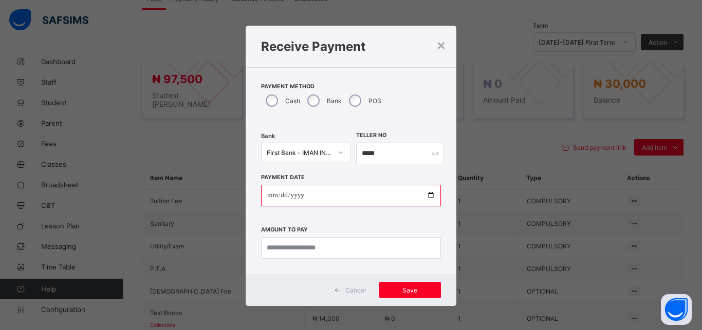
click at [424, 196] on input "date" at bounding box center [351, 196] width 180 height 22
type input "**********"
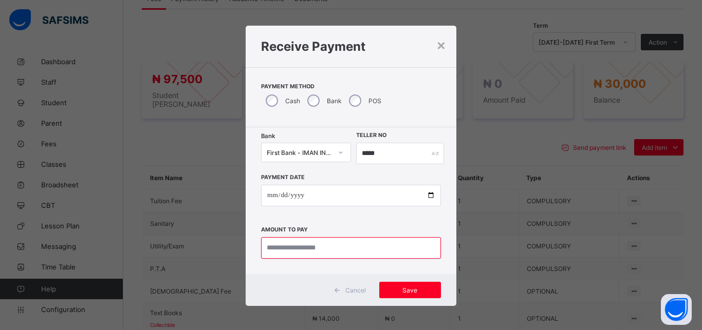
click at [339, 255] on input "currency" at bounding box center [351, 248] width 180 height 22
type input "********"
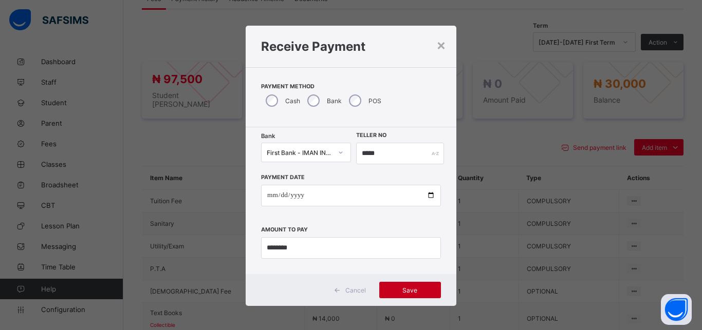
click at [398, 291] on span "Save" at bounding box center [410, 291] width 46 height 8
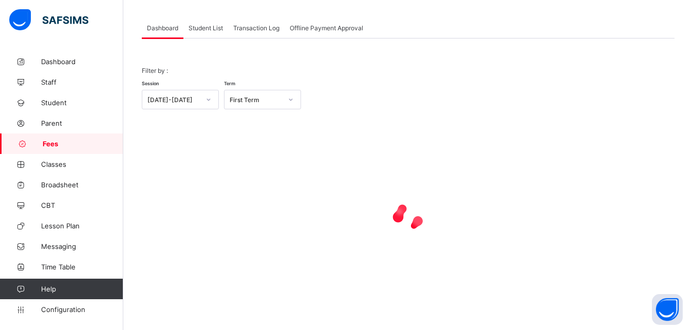
scroll to position [49, 0]
click at [201, 29] on span "Student List" at bounding box center [205, 28] width 34 height 8
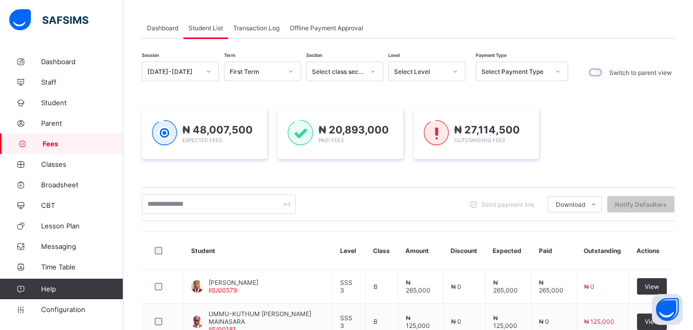
click at [412, 72] on div "Select Level" at bounding box center [420, 72] width 52 height 8
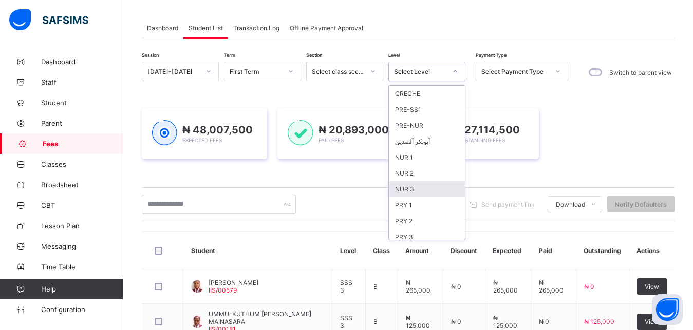
click at [424, 190] on div "NUR 3" at bounding box center [427, 189] width 76 height 16
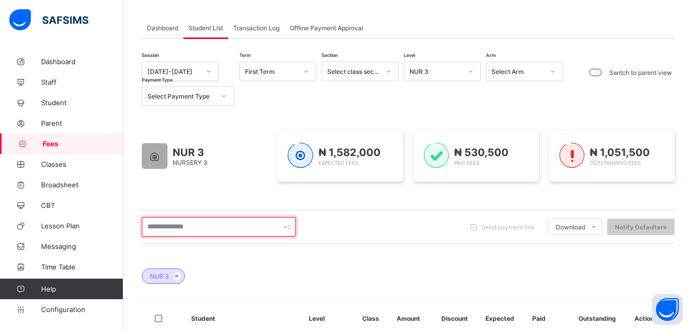
click at [251, 229] on input "text" at bounding box center [219, 227] width 154 height 20
click at [219, 228] on input "text" at bounding box center [219, 227] width 154 height 20
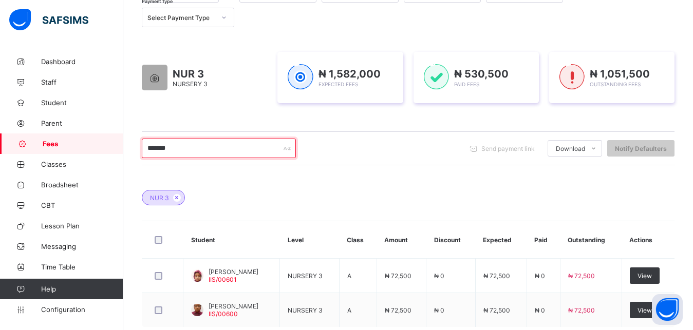
scroll to position [163, 0]
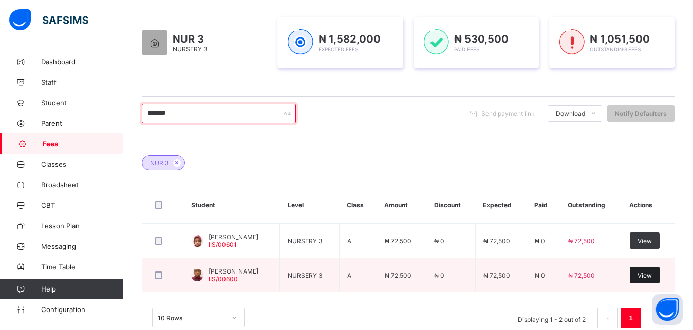
type input "*******"
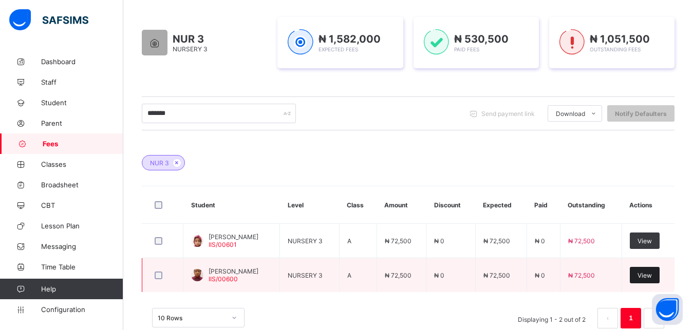
click at [652, 275] on span "View" at bounding box center [644, 276] width 14 height 8
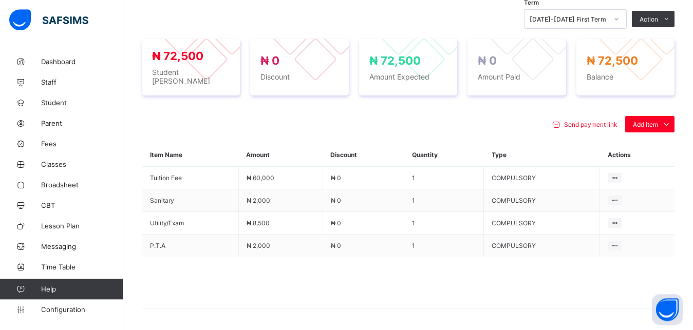
scroll to position [372, 0]
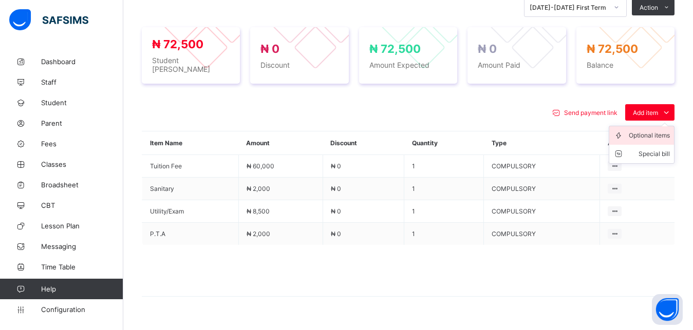
click at [646, 130] on div "Optional items" at bounding box center [649, 135] width 41 height 10
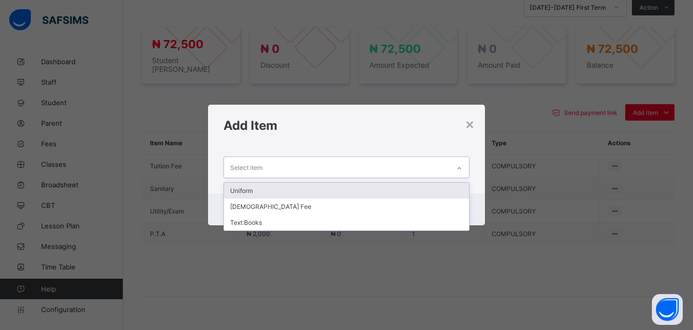
click at [414, 171] on div "Select item" at bounding box center [337, 167] width 226 height 20
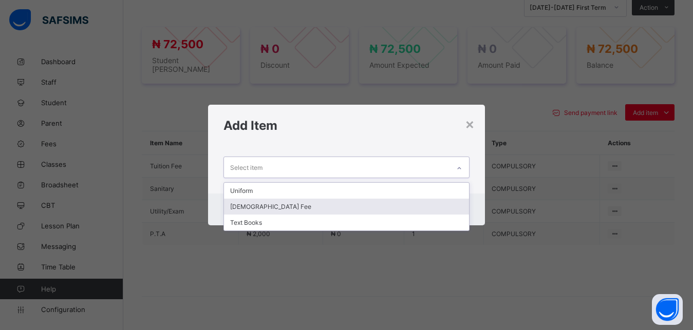
click at [376, 205] on div "[DEMOGRAPHIC_DATA] Fee" at bounding box center [347, 207] width 246 height 16
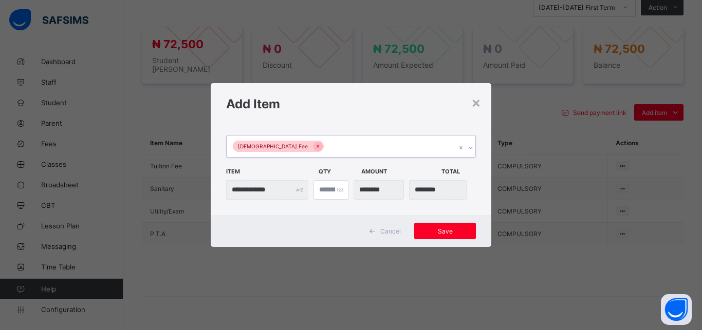
click at [381, 149] on div "[DEMOGRAPHIC_DATA] Fee" at bounding box center [340, 147] width 229 height 22
drag, startPoint x: 381, startPoint y: 149, endPoint x: 358, endPoint y: 149, distance: 22.1
click at [358, 149] on div "[DEMOGRAPHIC_DATA] Fee" at bounding box center [340, 147] width 229 height 22
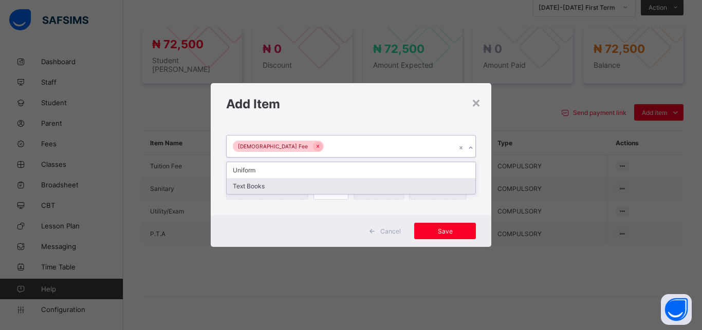
click at [319, 193] on div "Text Books" at bounding box center [350, 186] width 249 height 16
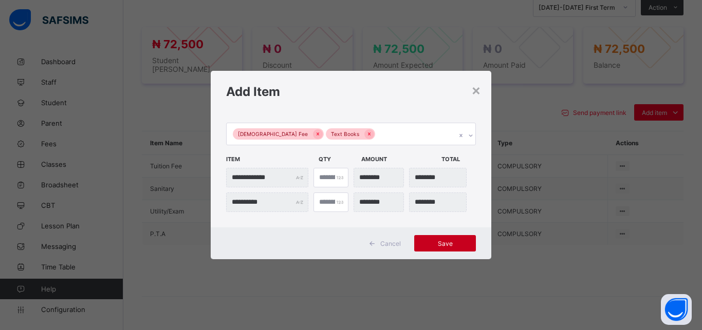
click at [450, 240] on span "Save" at bounding box center [445, 244] width 46 height 8
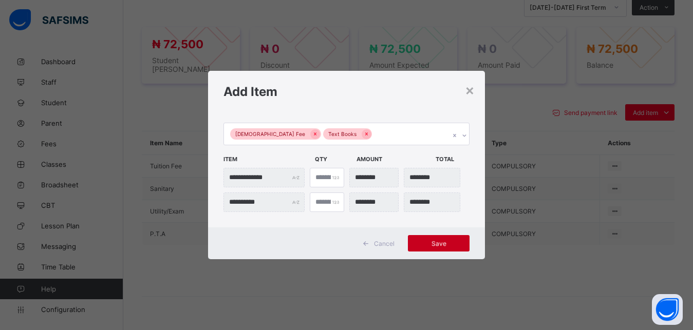
scroll to position [362, 0]
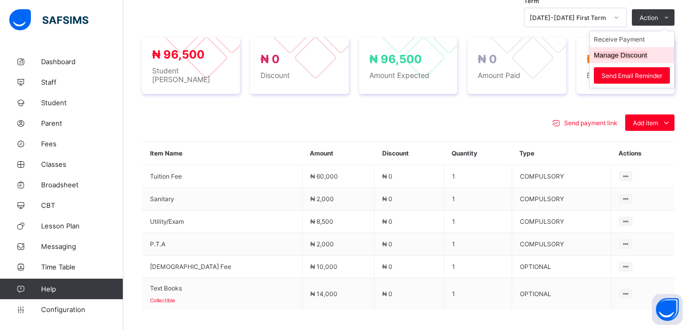
click at [639, 51] on li "Manage Discount" at bounding box center [632, 55] width 84 height 16
click at [633, 55] on button "Manage Discount" at bounding box center [620, 55] width 53 height 8
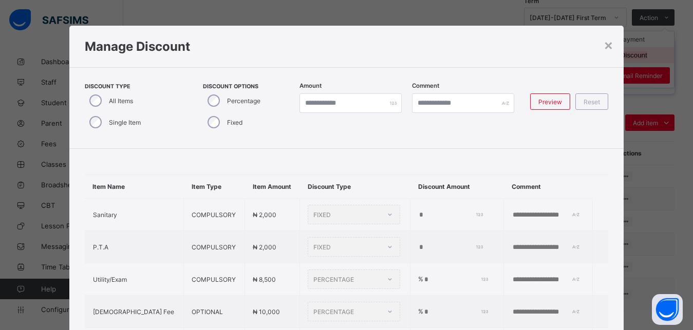
scroll to position [29, 0]
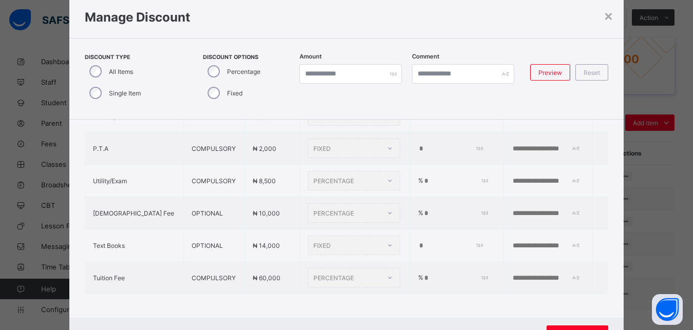
type input "*"
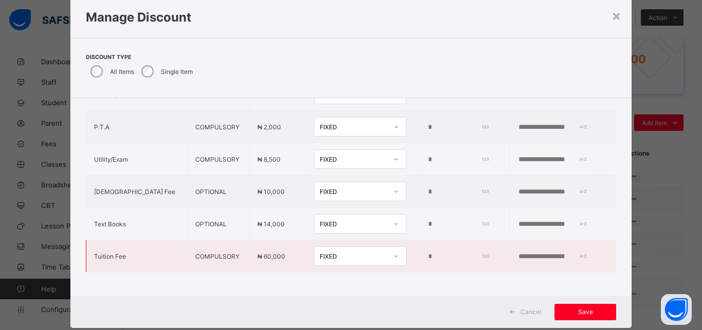
click at [319, 256] on div "FIXED" at bounding box center [353, 257] width 68 height 8
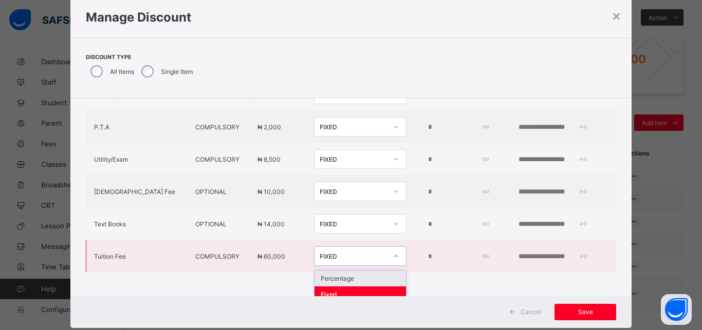
click at [317, 276] on div "Percentage" at bounding box center [359, 279] width 91 height 16
click at [428, 258] on input "*" at bounding box center [460, 257] width 64 height 8
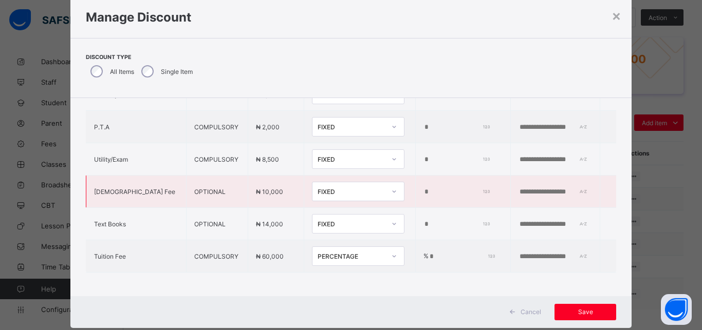
type input "**"
click at [326, 194] on div "FIXED" at bounding box center [351, 192] width 68 height 8
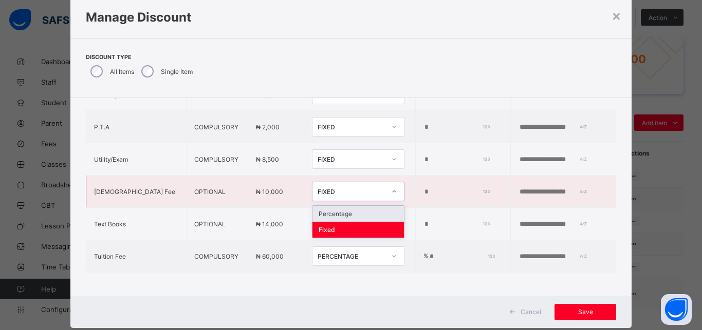
click at [329, 214] on div "Percentage" at bounding box center [357, 214] width 91 height 16
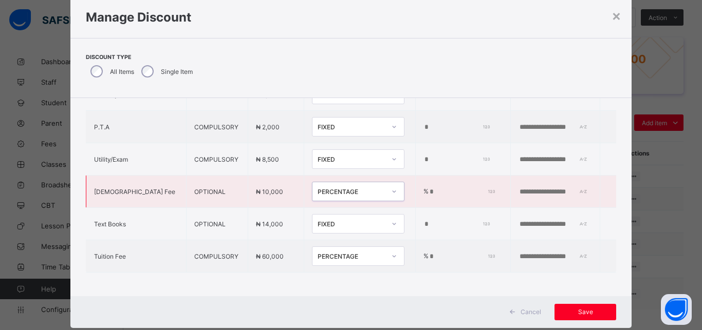
click at [428, 192] on input "*" at bounding box center [460, 192] width 64 height 8
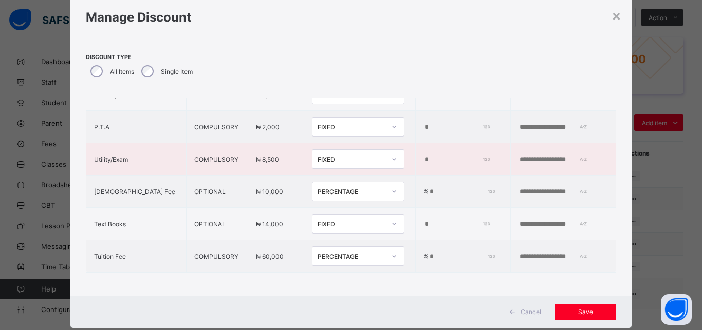
type input "**"
click at [322, 161] on div "FIXED" at bounding box center [351, 160] width 68 height 8
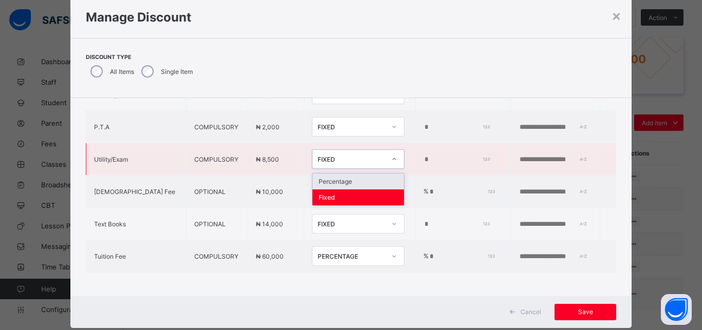
click at [328, 183] on div "Percentage" at bounding box center [357, 182] width 91 height 16
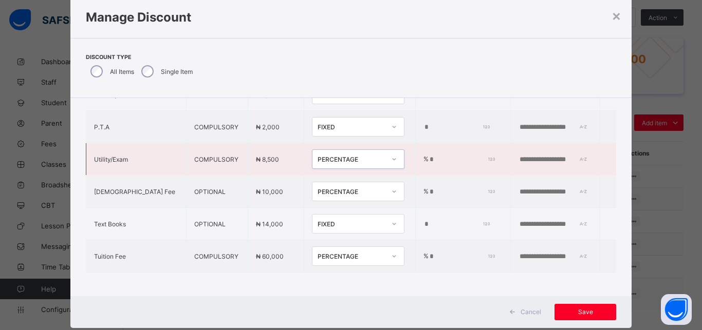
click at [428, 159] on input "*" at bounding box center [460, 160] width 64 height 8
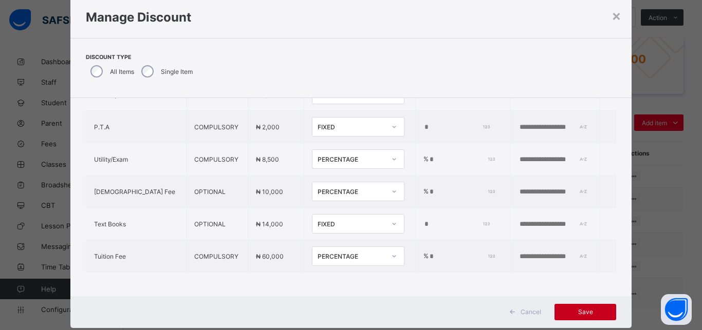
type input "***"
click at [591, 316] on div "Save" at bounding box center [585, 312] width 62 height 16
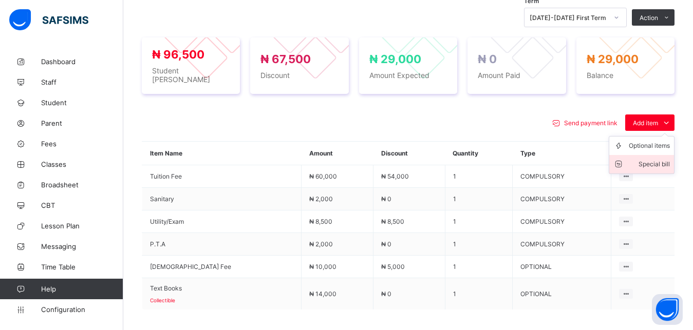
click at [652, 159] on div "Special bill" at bounding box center [649, 164] width 41 height 10
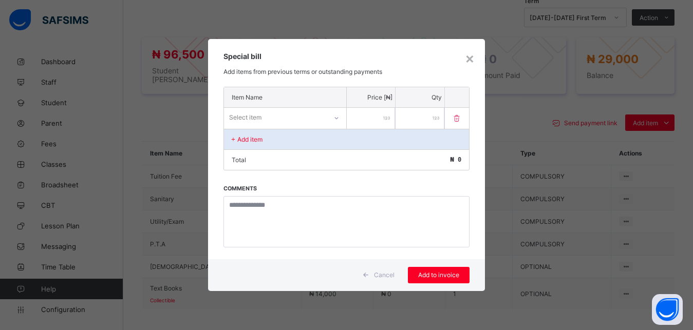
click at [317, 112] on div "Select item" at bounding box center [275, 117] width 103 height 14
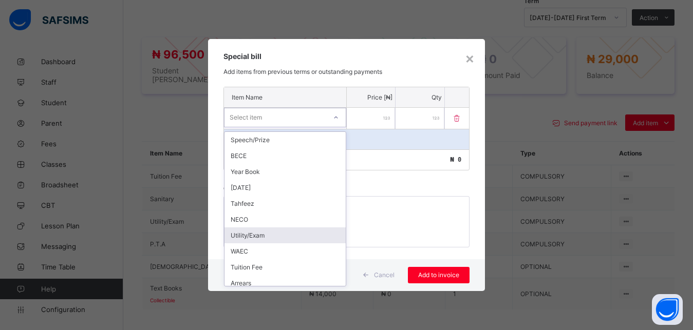
click at [280, 234] on div "Utility/Exam" at bounding box center [284, 236] width 121 height 16
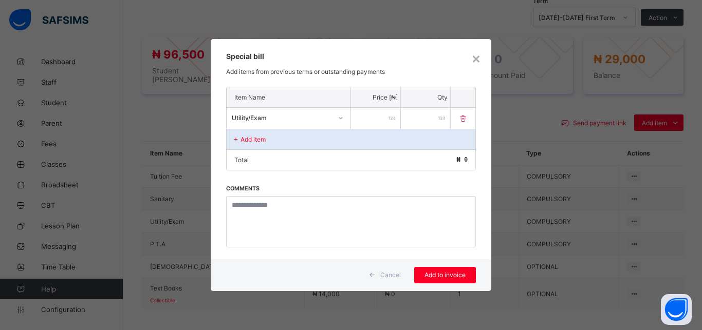
click at [372, 121] on input "number" at bounding box center [375, 118] width 49 height 21
type input "****"
click at [445, 274] on span "Add to invoice" at bounding box center [445, 275] width 46 height 8
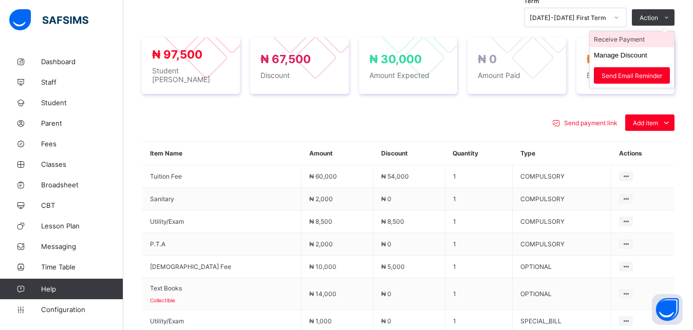
click at [633, 40] on li "Receive Payment" at bounding box center [632, 39] width 84 height 16
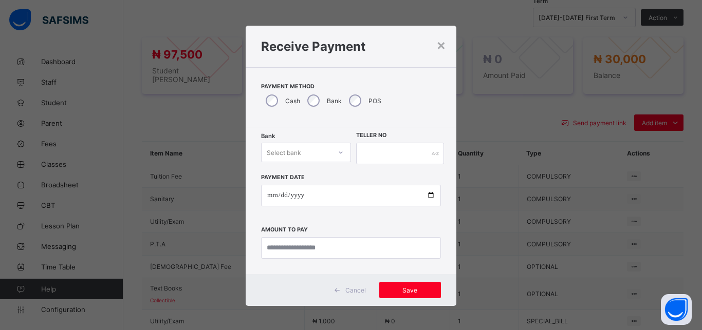
click at [287, 148] on div "Select bank" at bounding box center [284, 153] width 34 height 20
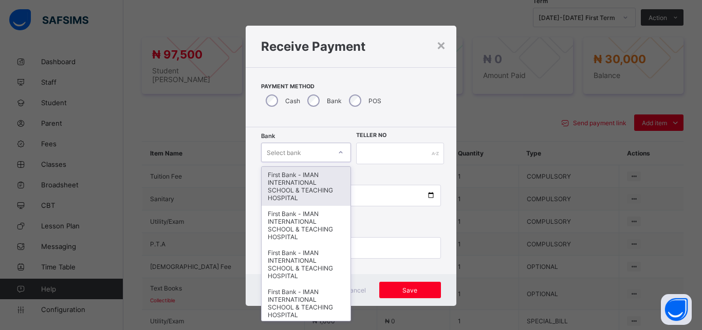
click at [294, 175] on div "First Bank - IMAN INTERNATIONAL SCHOOL & TEACHING HOSPITAL" at bounding box center [305, 186] width 89 height 39
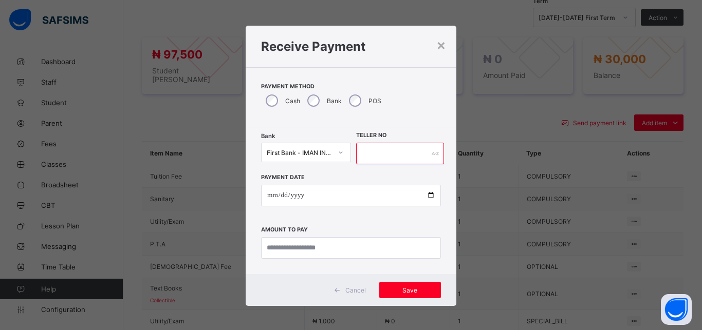
click at [369, 158] on input "text" at bounding box center [400, 154] width 88 height 22
type input "*****"
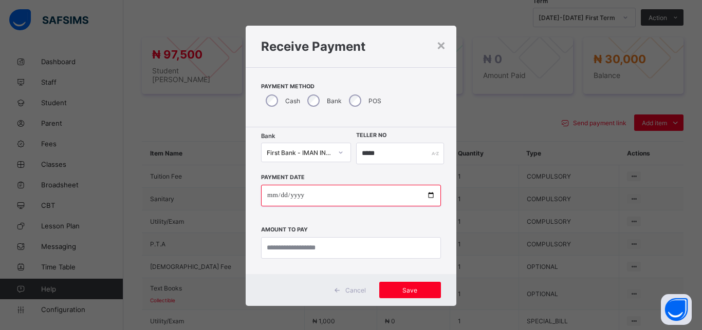
click at [428, 194] on input "date" at bounding box center [351, 196] width 180 height 22
type input "**********"
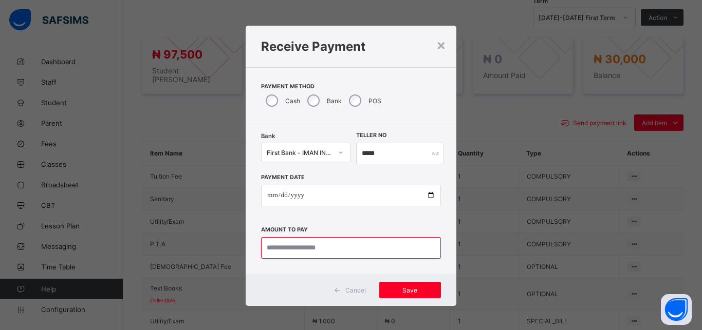
click at [342, 240] on input "currency" at bounding box center [351, 248] width 180 height 22
type input "********"
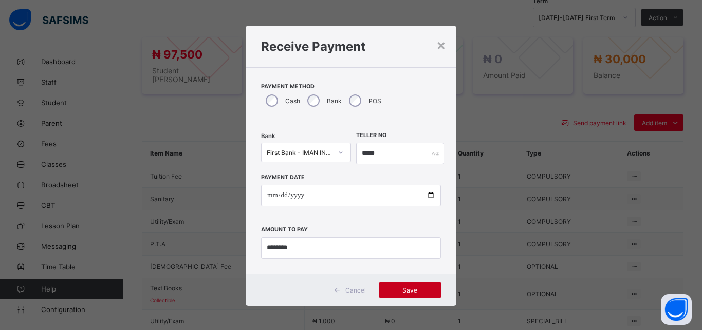
click at [395, 289] on span "Save" at bounding box center [410, 291] width 46 height 8
